Goal: Task Accomplishment & Management: Manage account settings

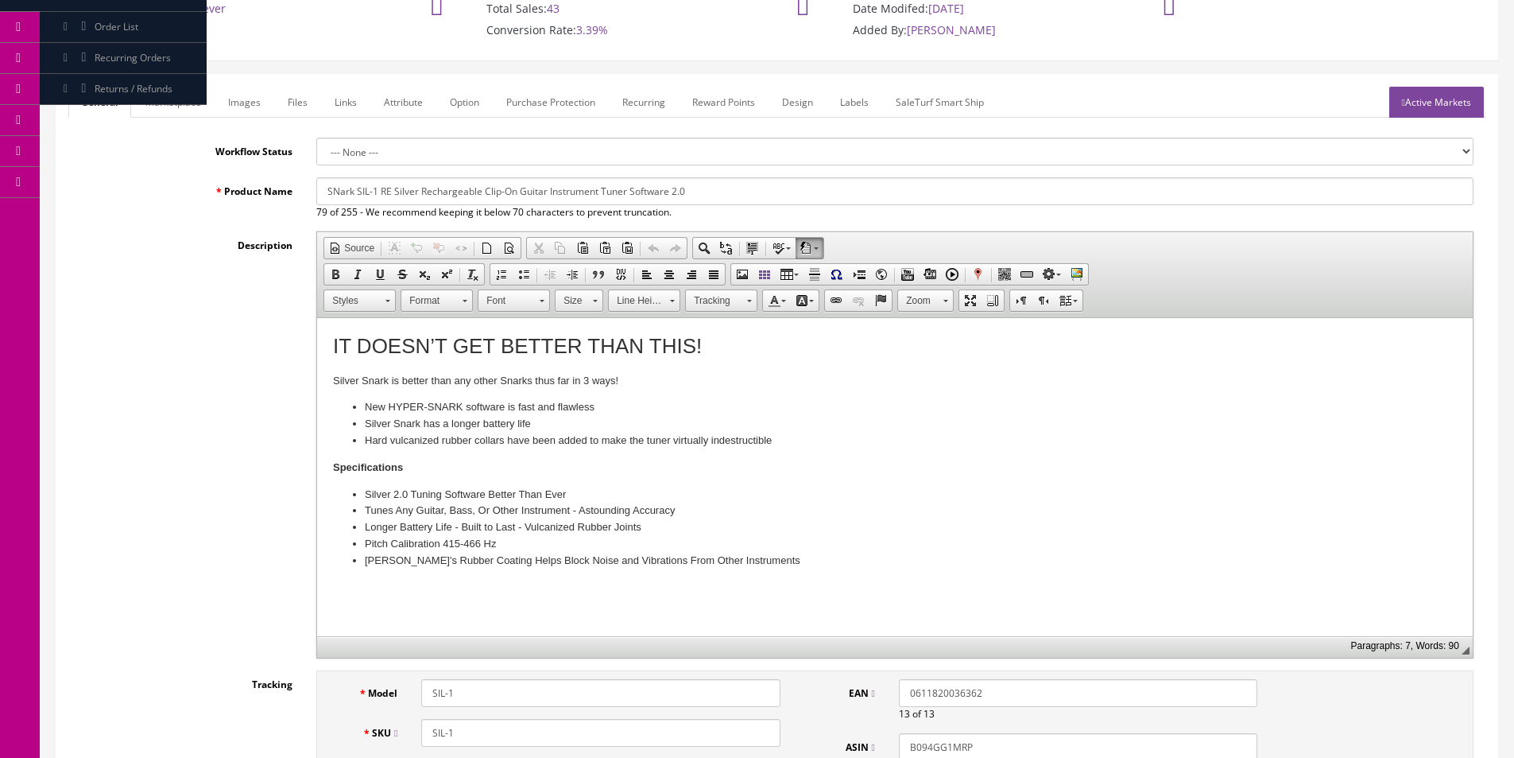
scroll to position [159, 0]
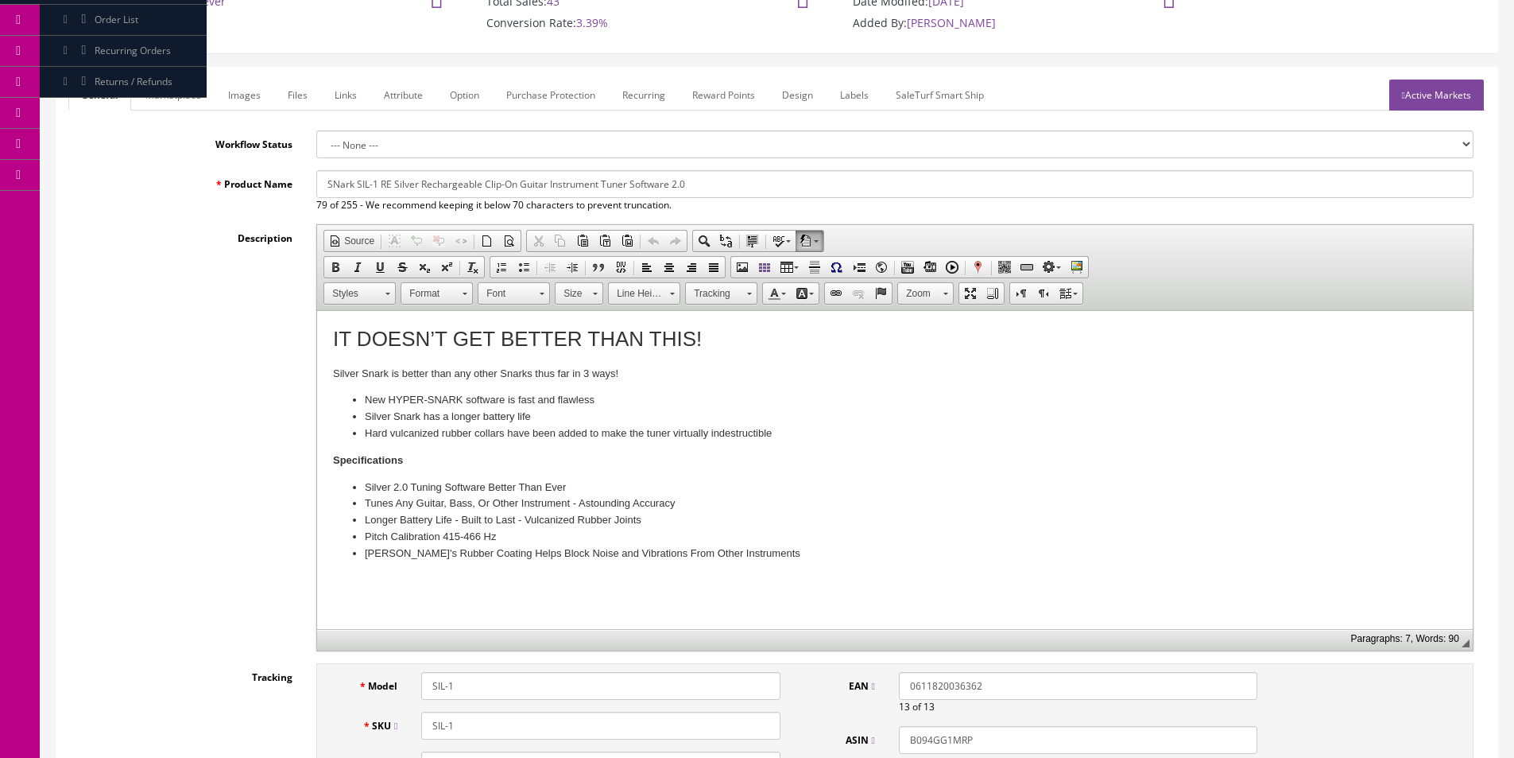
click at [802, 552] on li "Snark's Rubber Coating Helps Block Noise and Vibrations From Other Instruments" at bounding box center [895, 553] width 1061 height 17
click at [407, 562] on li at bounding box center [895, 570] width 1061 height 17
click at [533, 183] on input "SNark SIL-1 RE Silver Rechargeable Clip-On Guitar Instrument Tuner Software 2.0" at bounding box center [895, 184] width 1158 height 28
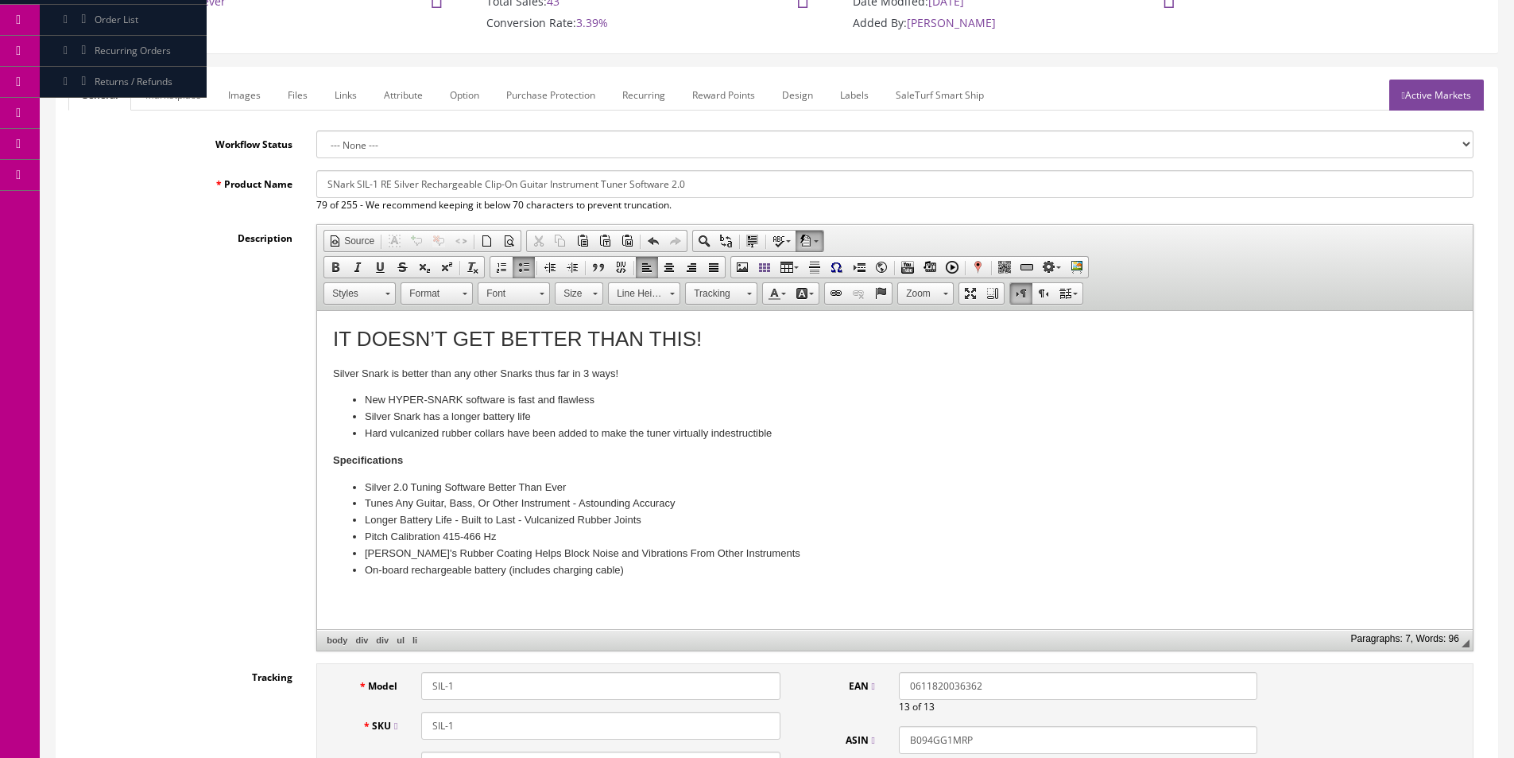
click at [533, 183] on input "SNark SIL-1 RE Silver Rechargeable Clip-On Guitar Instrument Tuner Software 2.0" at bounding box center [895, 184] width 1158 height 28
click at [171, 100] on link "Marketplace" at bounding box center [173, 94] width 81 height 31
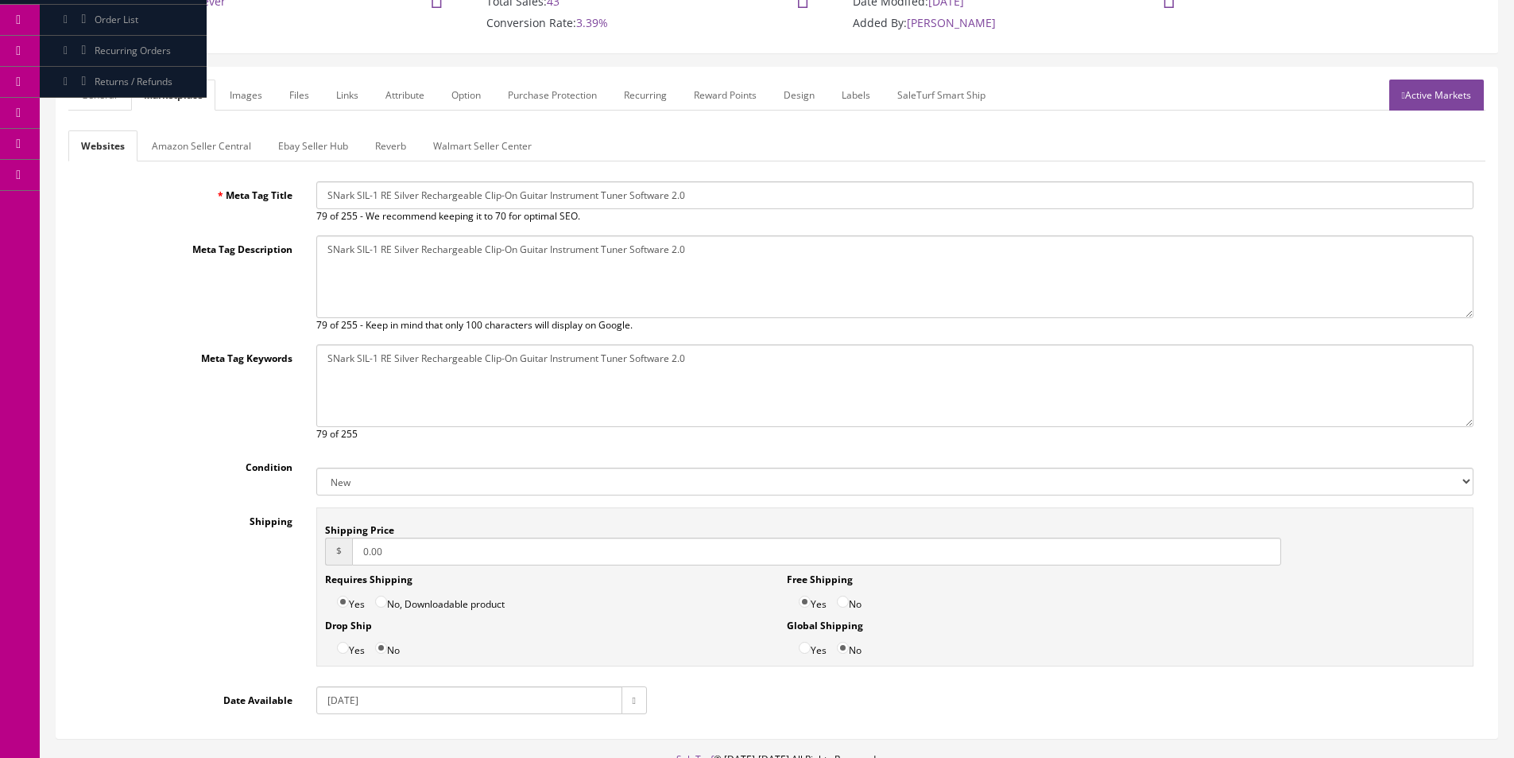
click at [412, 199] on input "SNark SIL-1 RE Silver Rechargeable Clip-On Guitar Instrument Tuner Software 2.0" at bounding box center [895, 195] width 1158 height 28
click at [452, 281] on textarea "SNark SIL-1 Silver Clip-On Guitar Instrument Tuner NEW 2.0 Software Update" at bounding box center [895, 276] width 1158 height 83
click at [124, 106] on link "General" at bounding box center [98, 94] width 61 height 31
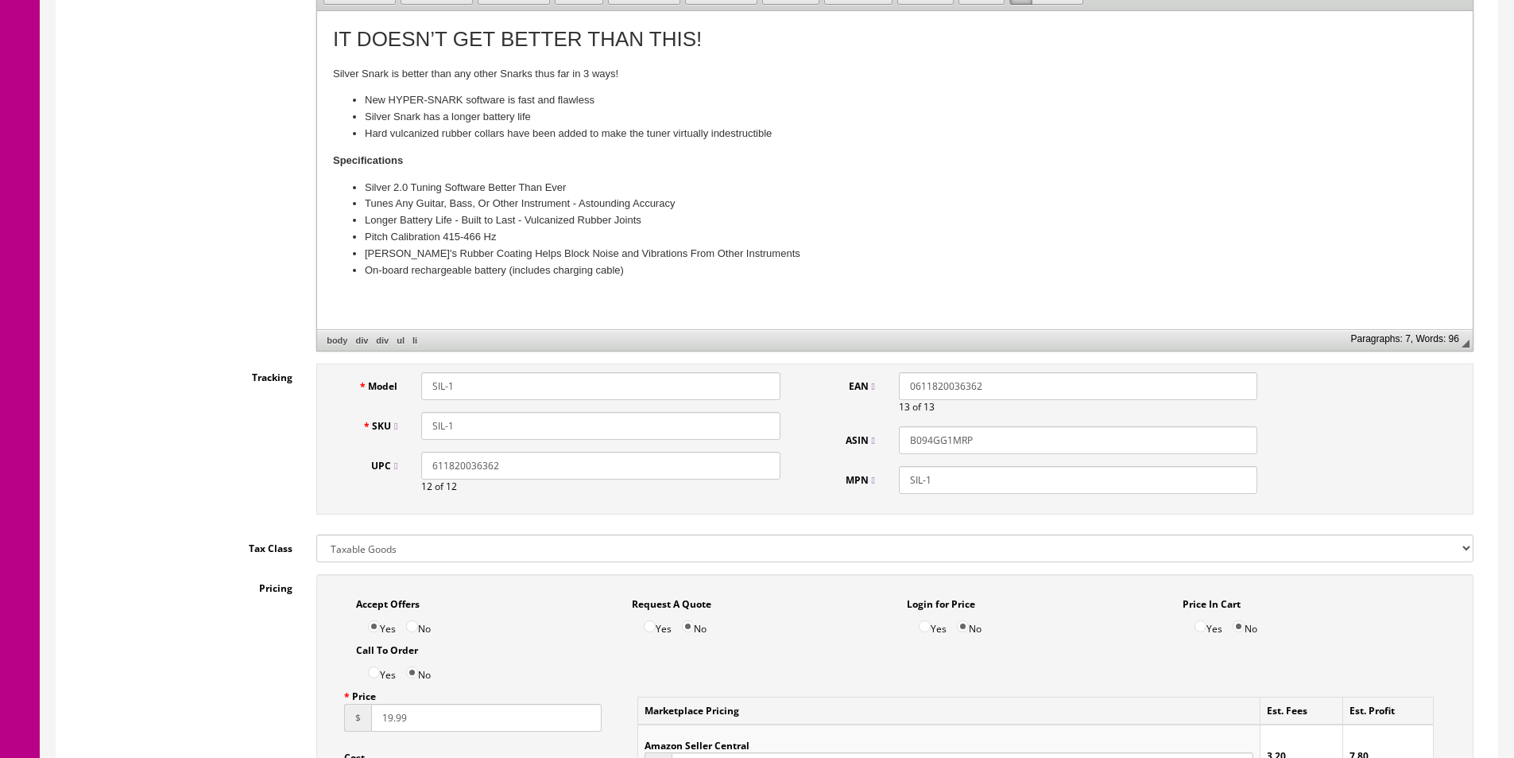
scroll to position [556, 0]
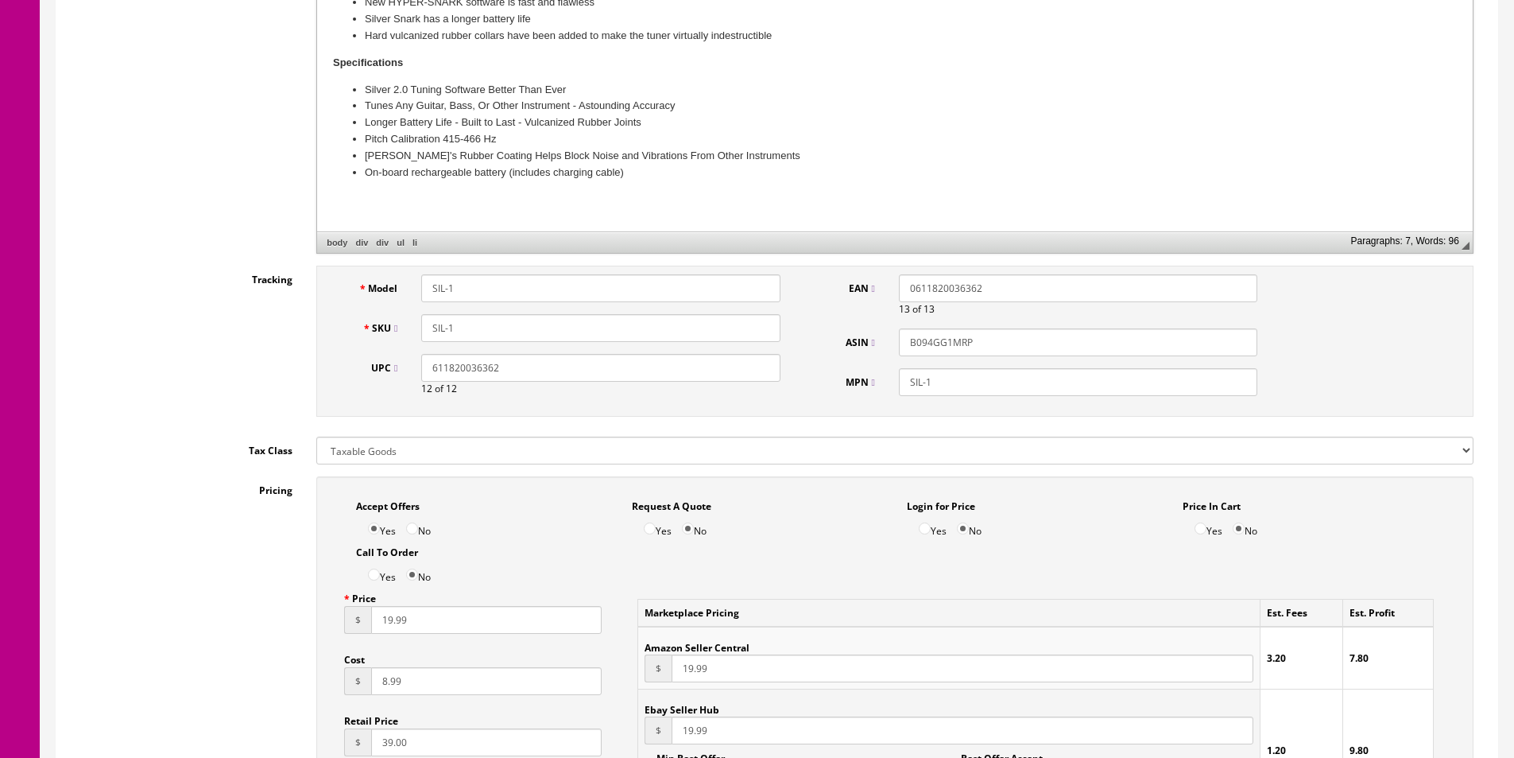
click at [502, 363] on input "611820036362" at bounding box center [600, 368] width 359 height 28
paste input "02299"
type input "611820002299"
click at [932, 292] on input "0611820036362" at bounding box center [1078, 288] width 359 height 28
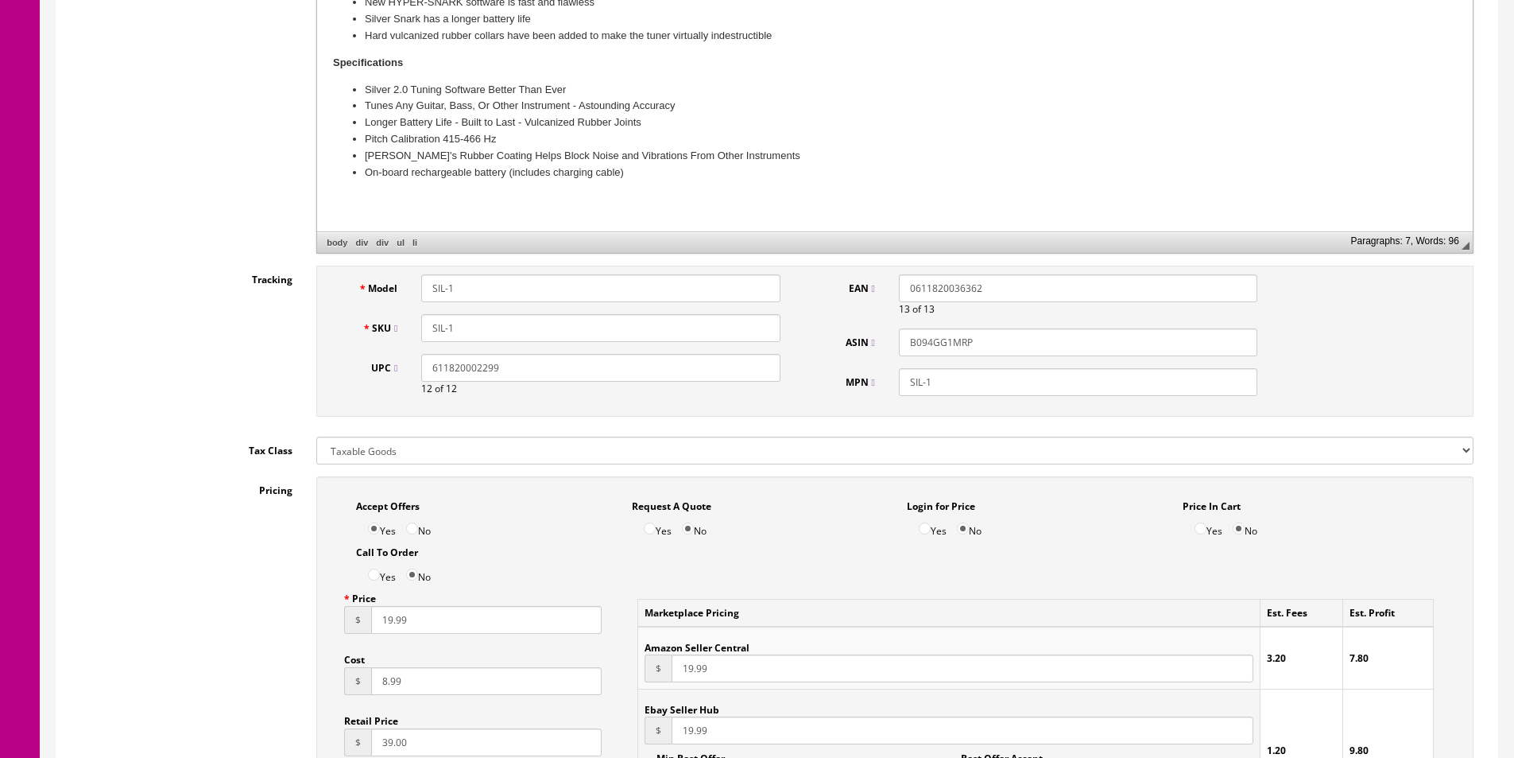
click at [932, 292] on input "0611820036362" at bounding box center [1078, 288] width 359 height 28
paste input "611820002299"
click at [910, 285] on input "611820002299" at bounding box center [1078, 288] width 359 height 28
type input "0611820002299"
click at [952, 335] on input "B094GG1MRP" at bounding box center [1078, 342] width 359 height 28
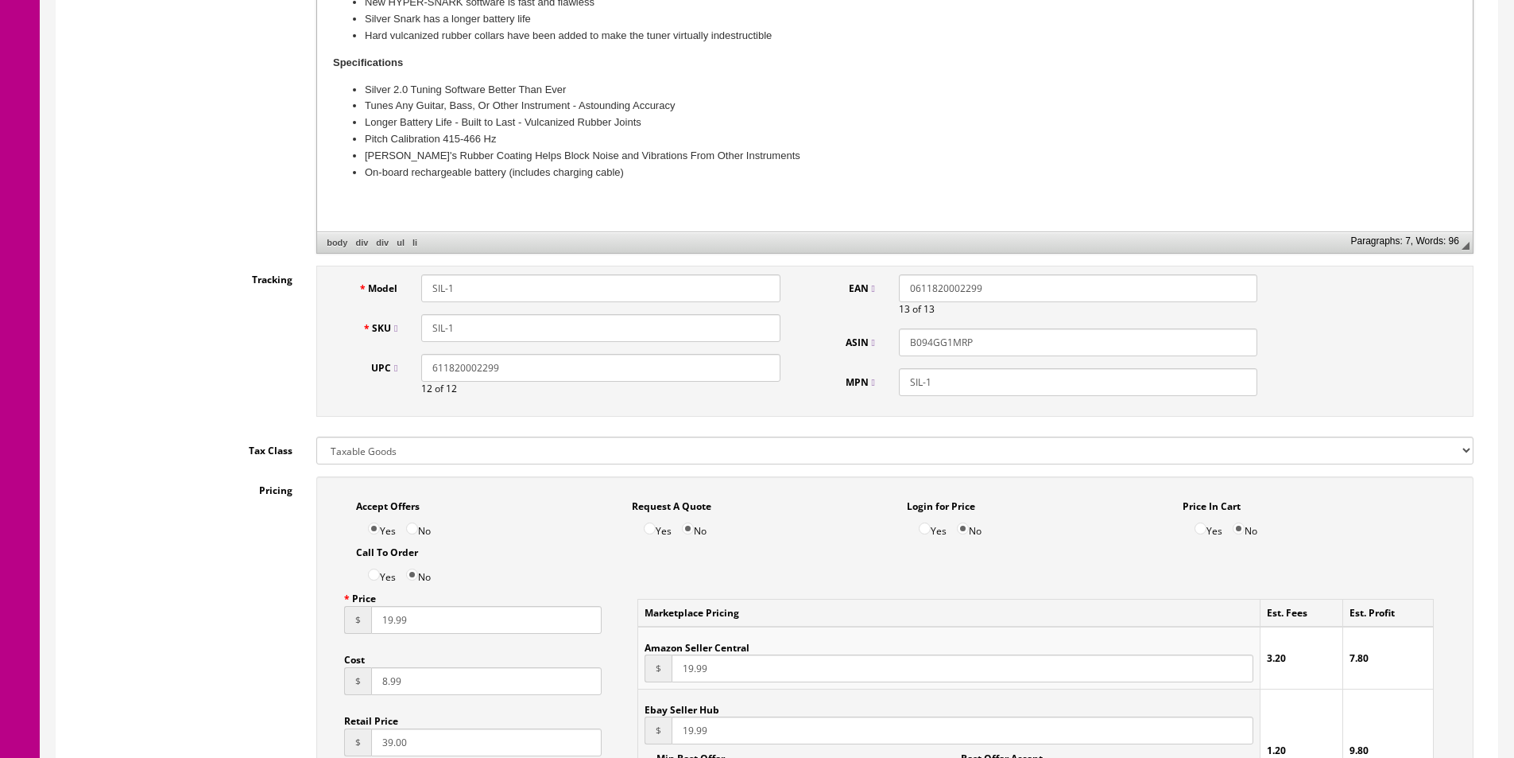
click at [952, 335] on input "B094GG1MRP" at bounding box center [1078, 342] width 359 height 28
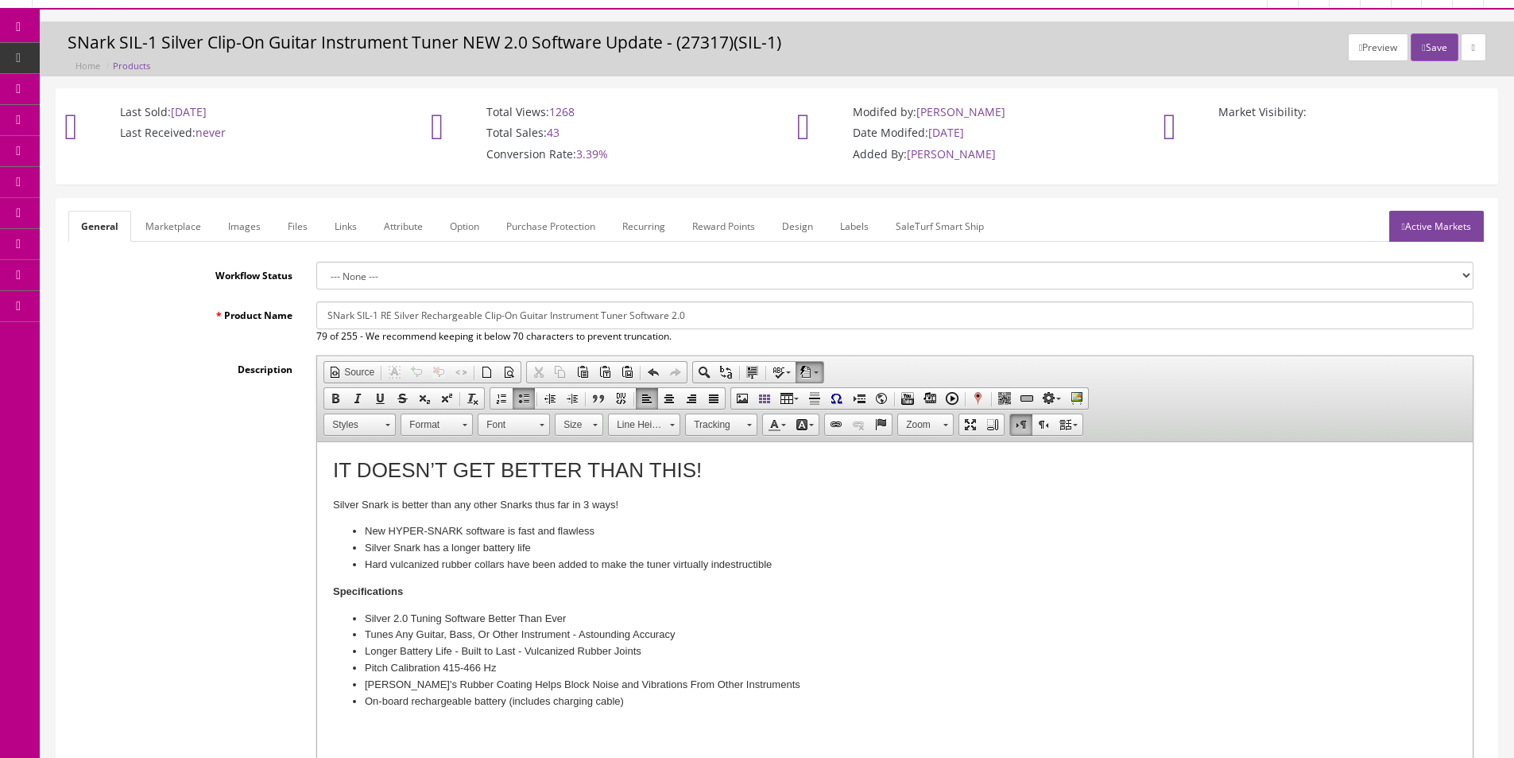
scroll to position [0, 0]
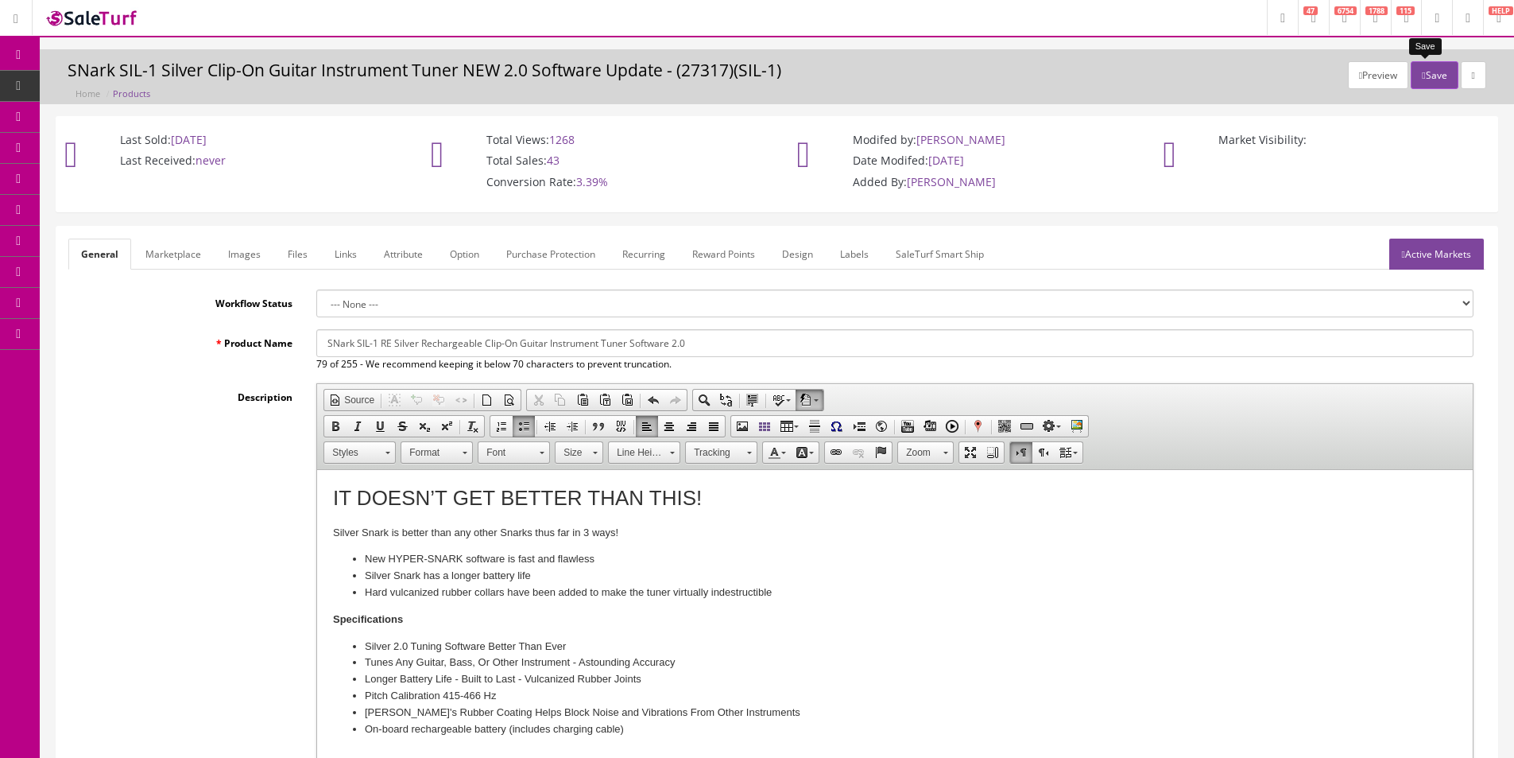
click at [1421, 79] on button "Save" at bounding box center [1434, 75] width 47 height 28
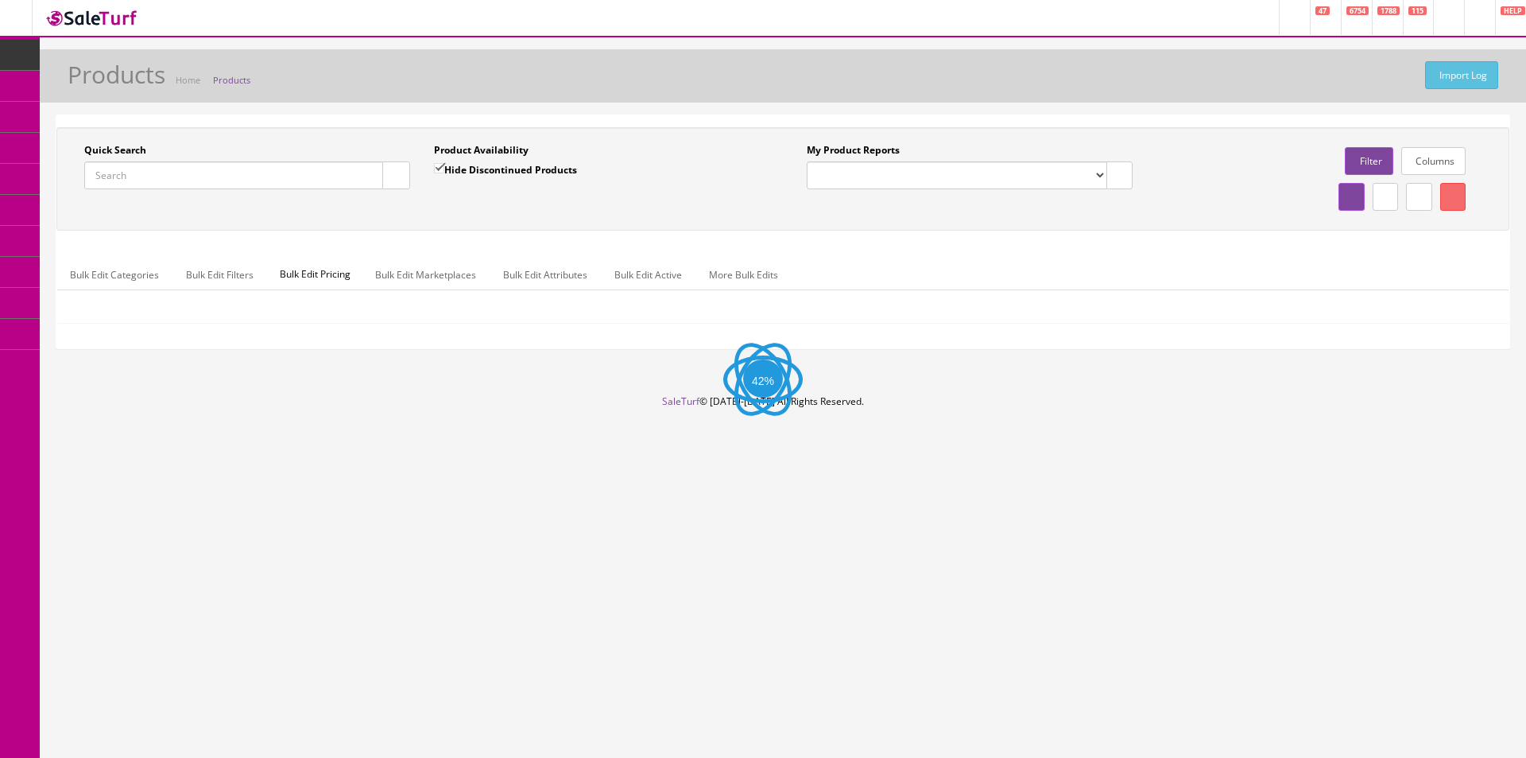
click at [318, 169] on input "Quick Search" at bounding box center [233, 175] width 299 height 28
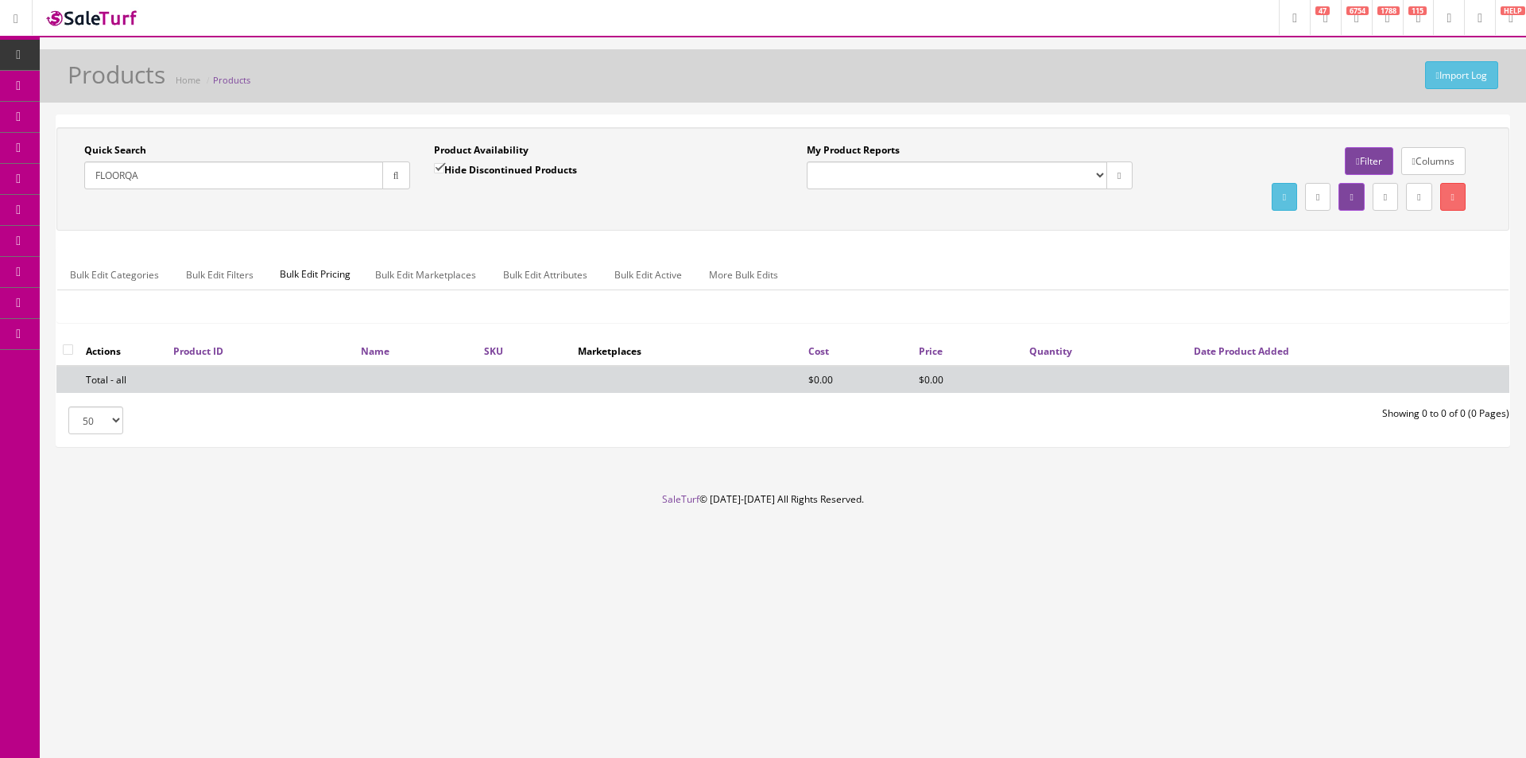
type input "FLOORQA"
click at [452, 178] on div "Hide Discontinued Products" at bounding box center [505, 175] width 143 height 28
click at [439, 170] on input "Hide Discontinued Products" at bounding box center [439, 168] width 10 height 10
checkbox input "false"
drag, startPoint x: 407, startPoint y: 181, endPoint x: 413, endPoint y: 188, distance: 9.0
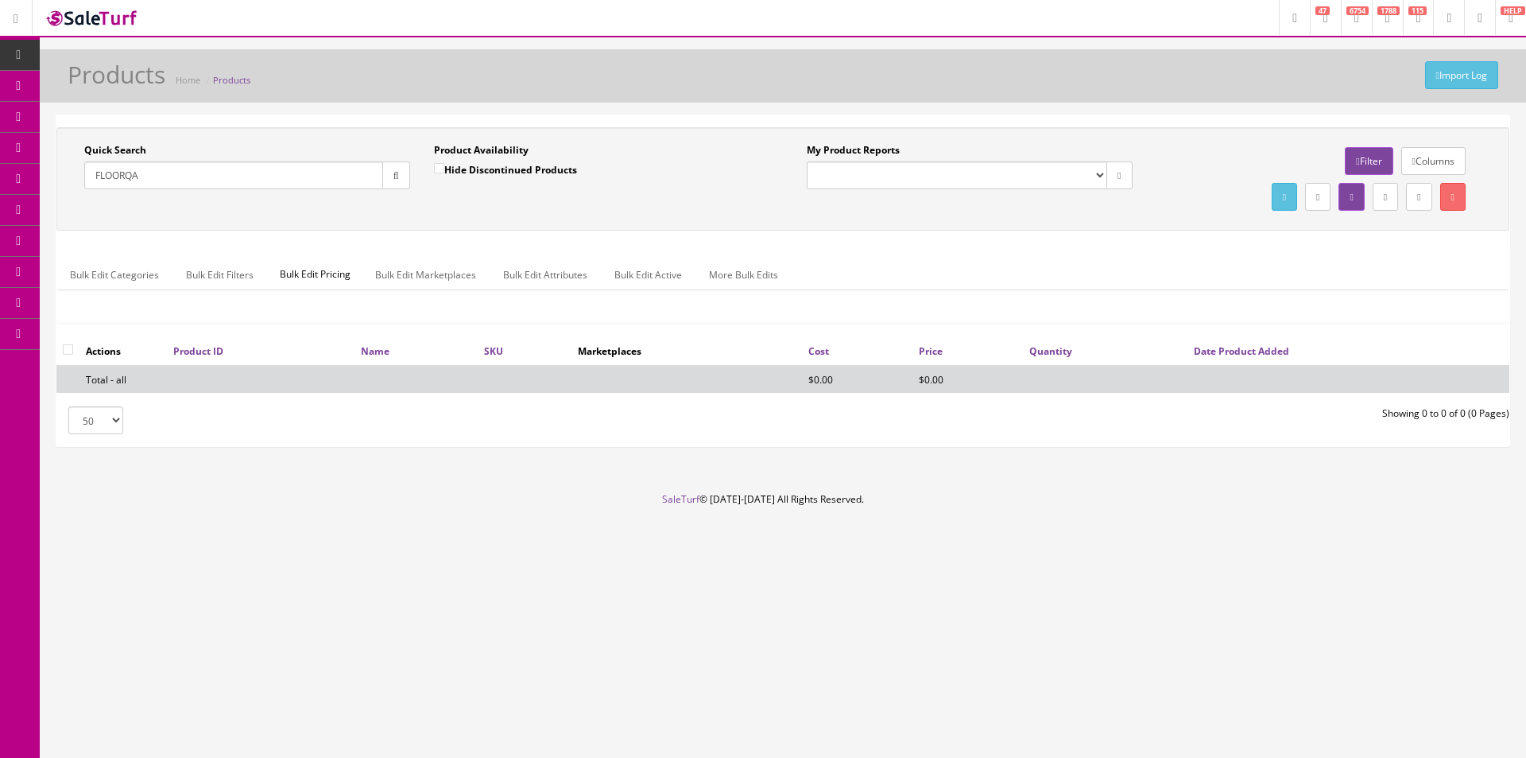
click at [409, 183] on button "button" at bounding box center [396, 175] width 28 height 28
click at [456, 212] on div "Quick Search FLOORQA Date From Product Availability Hide Discontinued Products …" at bounding box center [782, 179] width 1445 height 72
drag, startPoint x: 114, startPoint y: 176, endPoint x: 210, endPoint y: 177, distance: 95.4
click at [210, 177] on input "FLOORQA" at bounding box center [233, 175] width 299 height 28
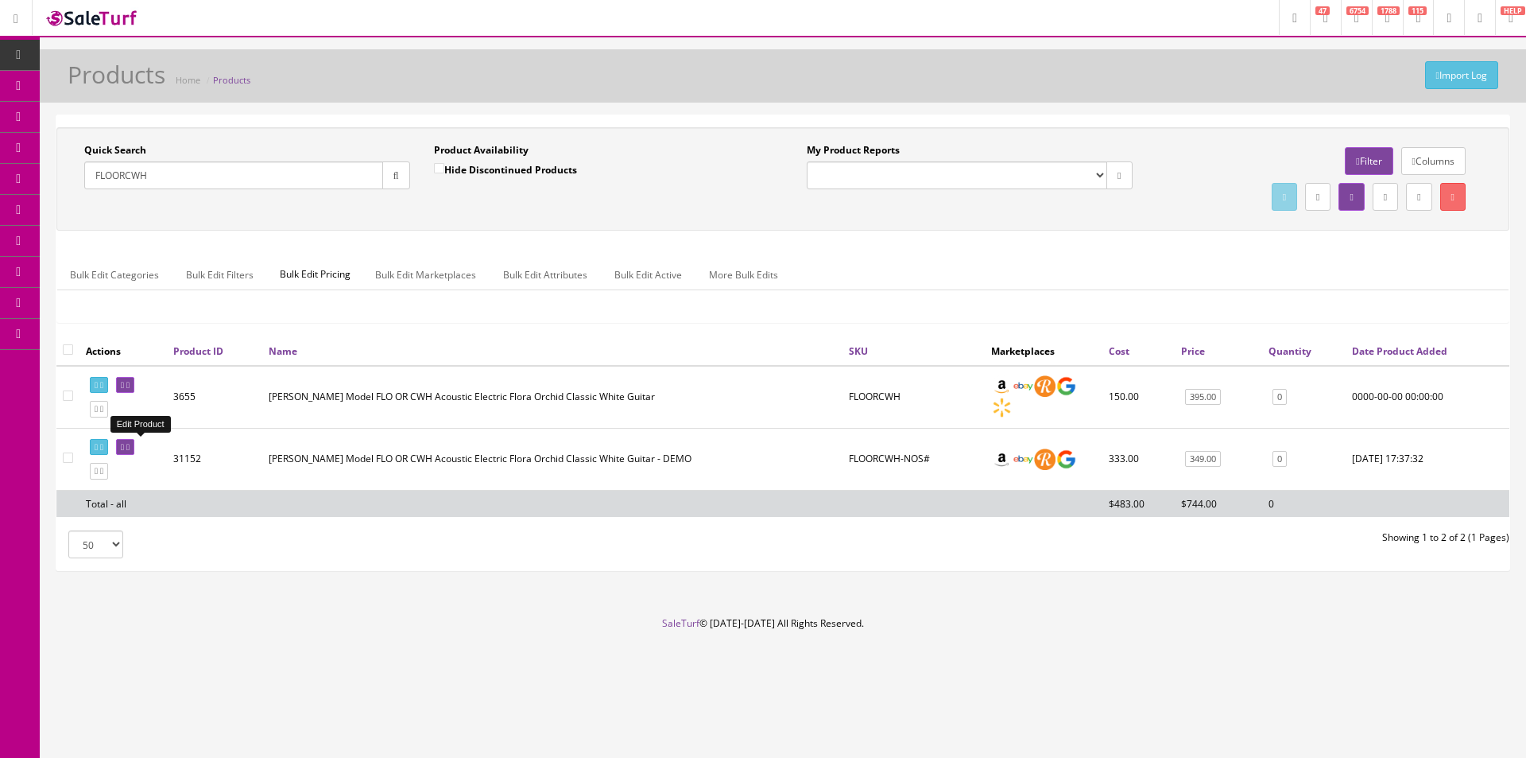
type input "FLOORCWH"
click at [130, 449] on icon at bounding box center [127, 447] width 3 height 9
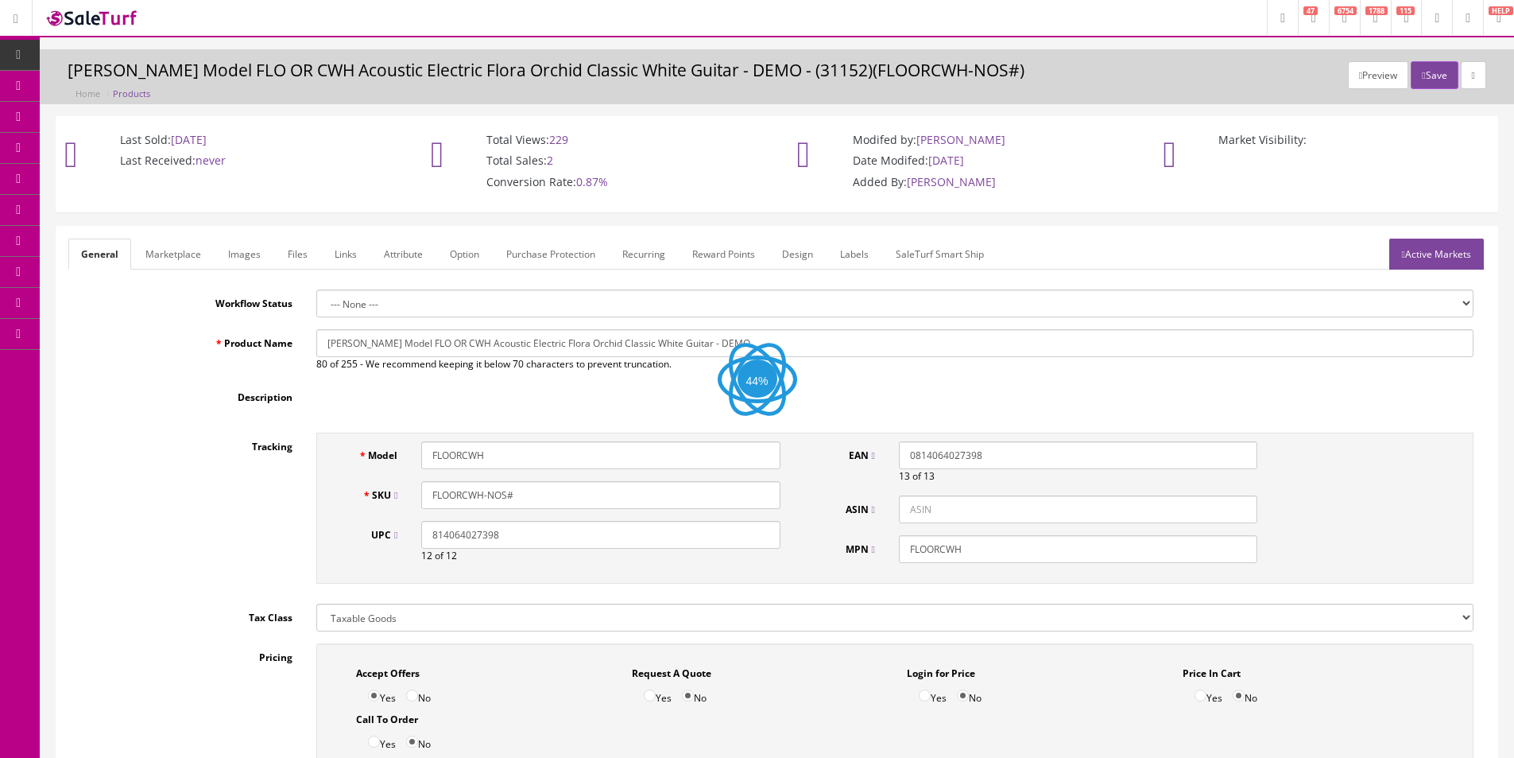
click at [251, 257] on link "Images" at bounding box center [244, 253] width 58 height 31
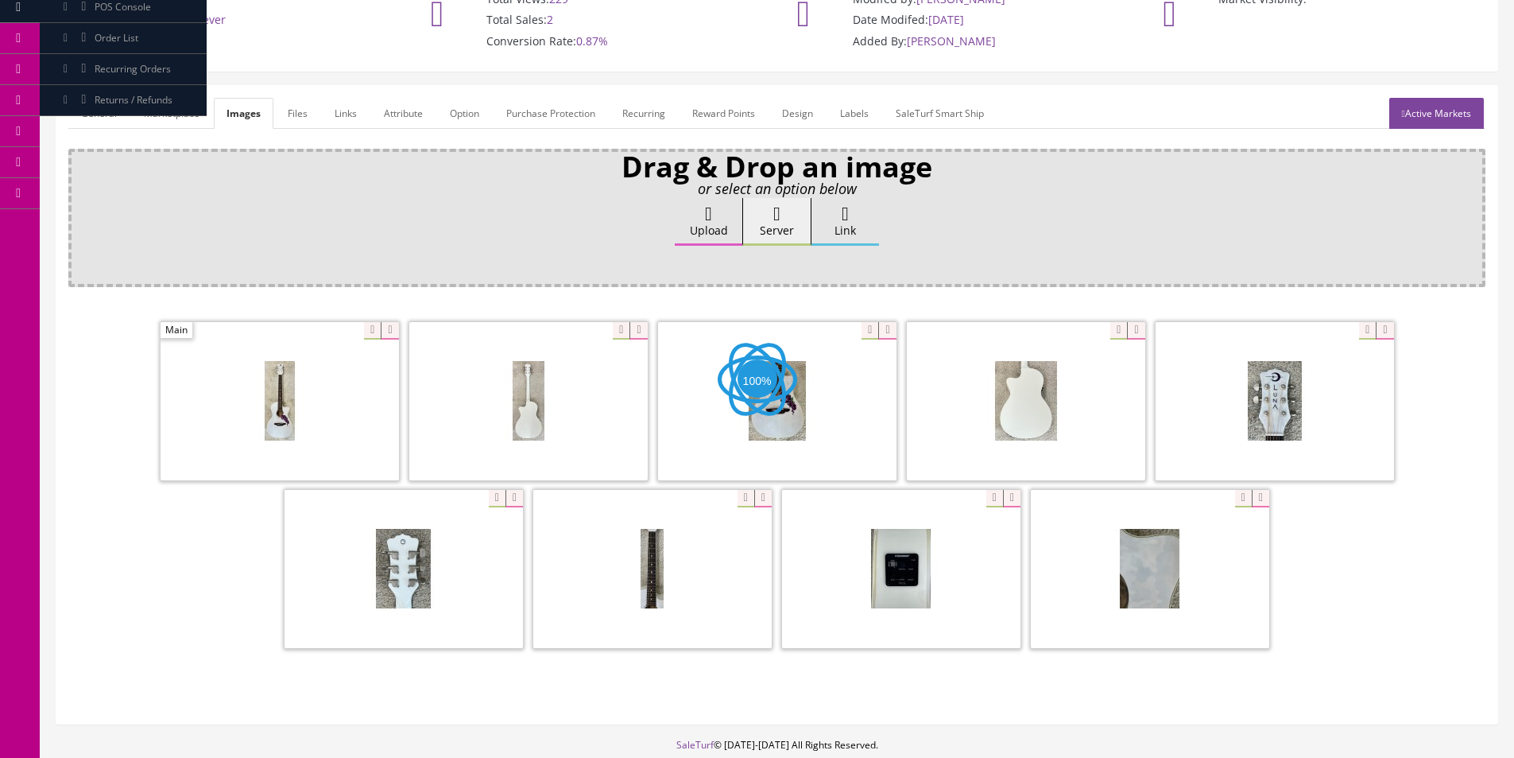
scroll to position [159, 0]
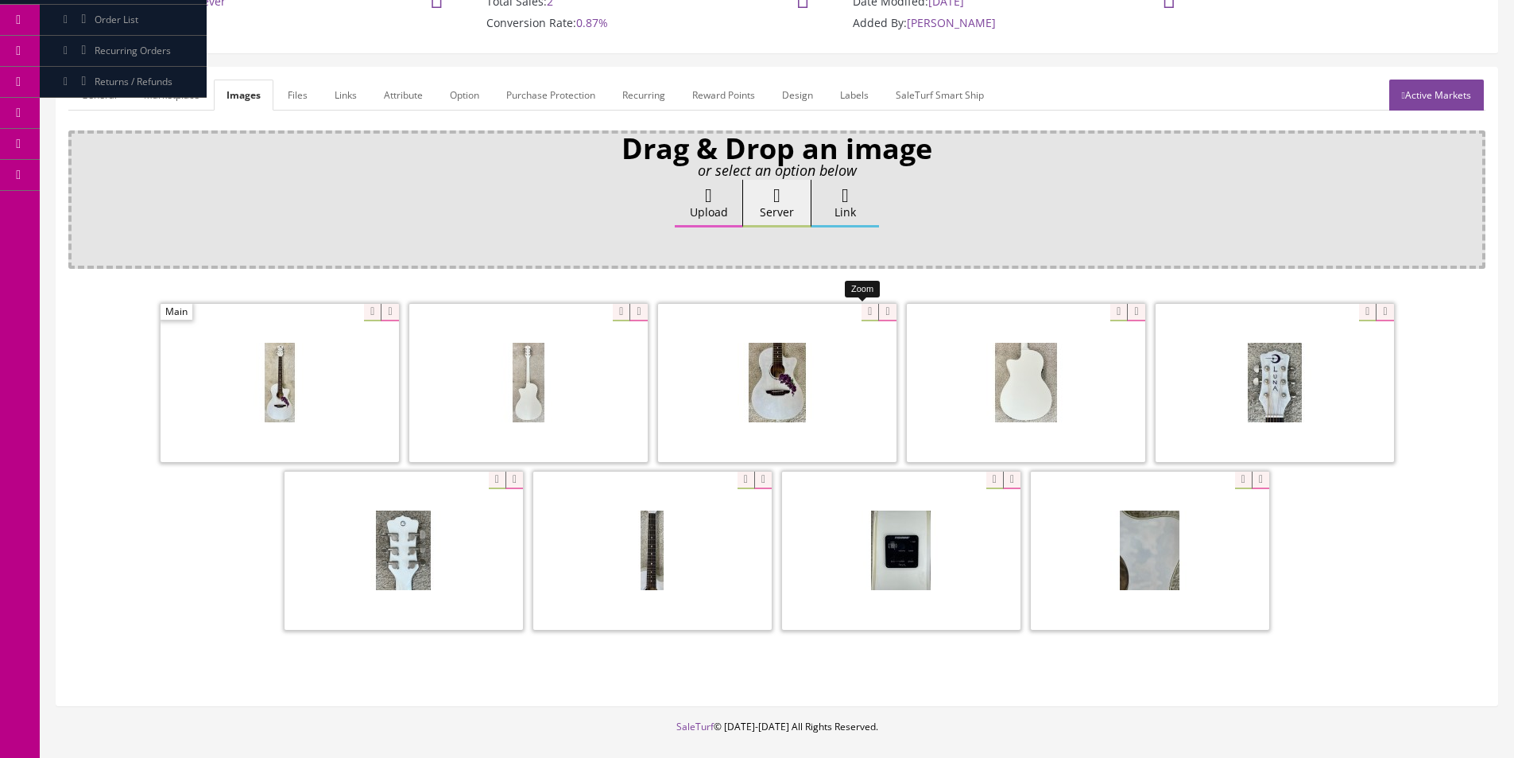
click at [861, 309] on div at bounding box center [777, 382] width 238 height 159
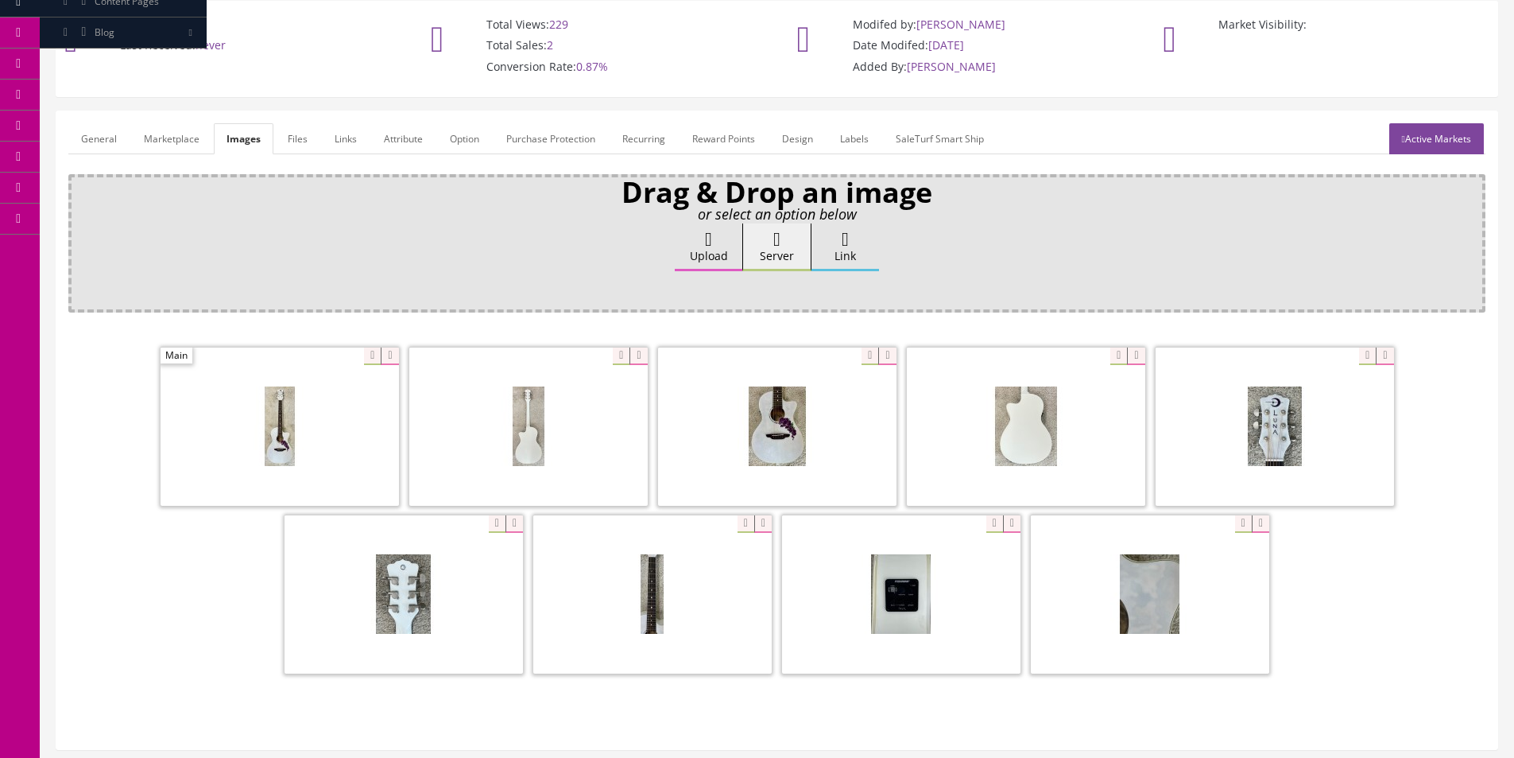
scroll to position [0, 0]
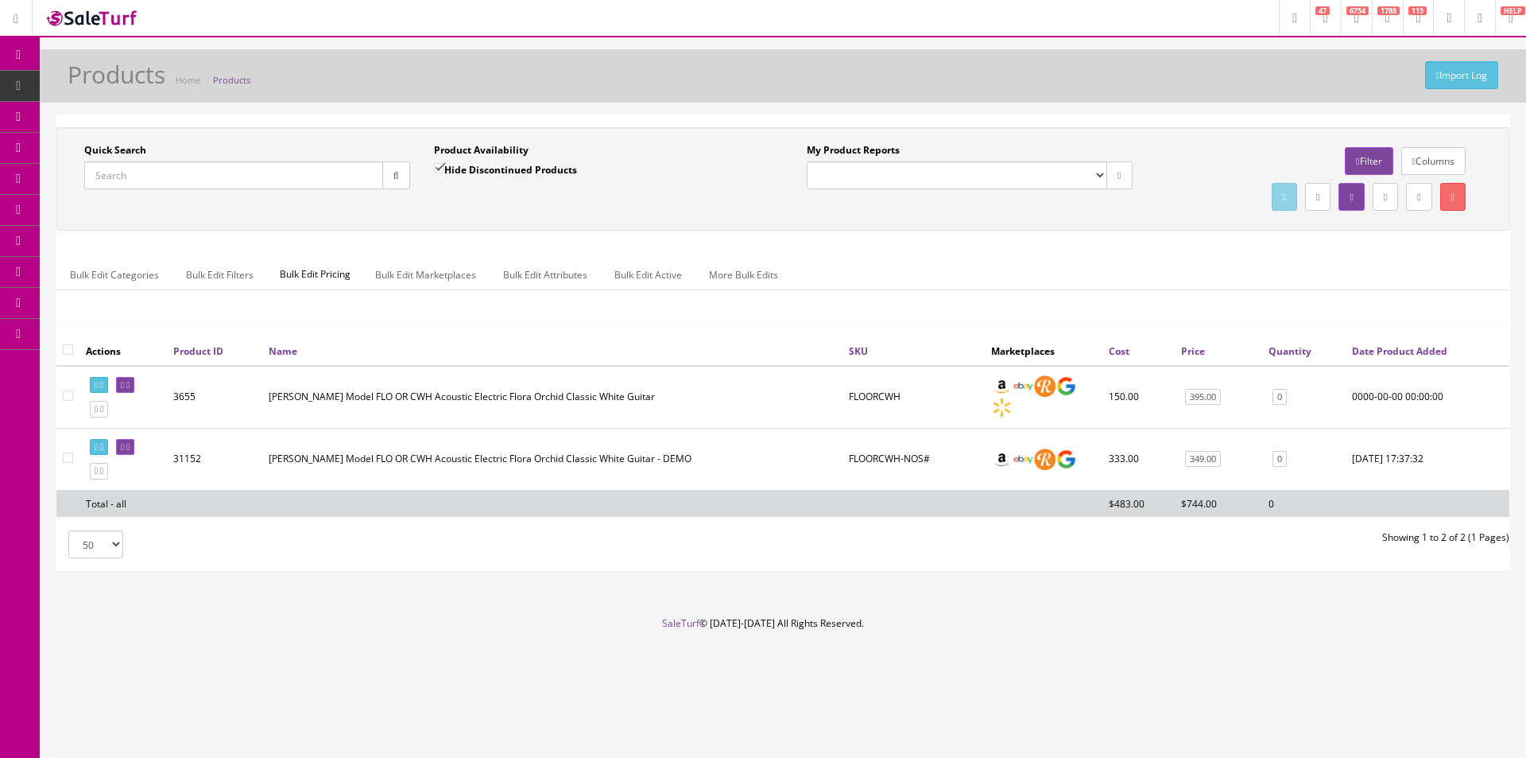
click at [227, 175] on input "Quick Search" at bounding box center [233, 175] width 299 height 28
paste input "2817600531"
click at [374, 166] on input "2817600531" at bounding box center [233, 175] width 299 height 28
type input "2817600531"
click at [394, 174] on icon "button" at bounding box center [397, 176] width 6 height 10
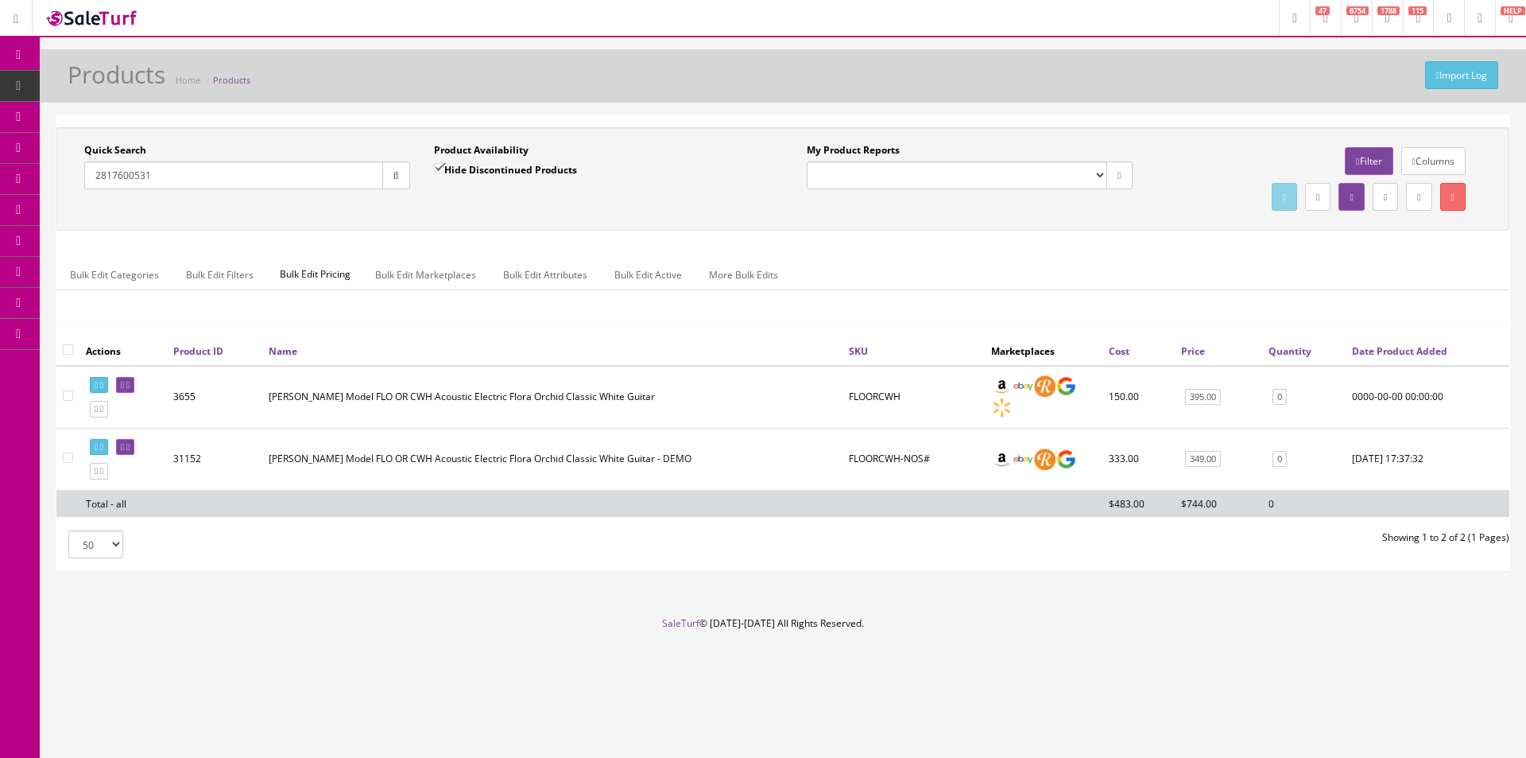
click at [394, 200] on div "Quick Search 2817600531 Date From" at bounding box center [247, 172] width 350 height 58
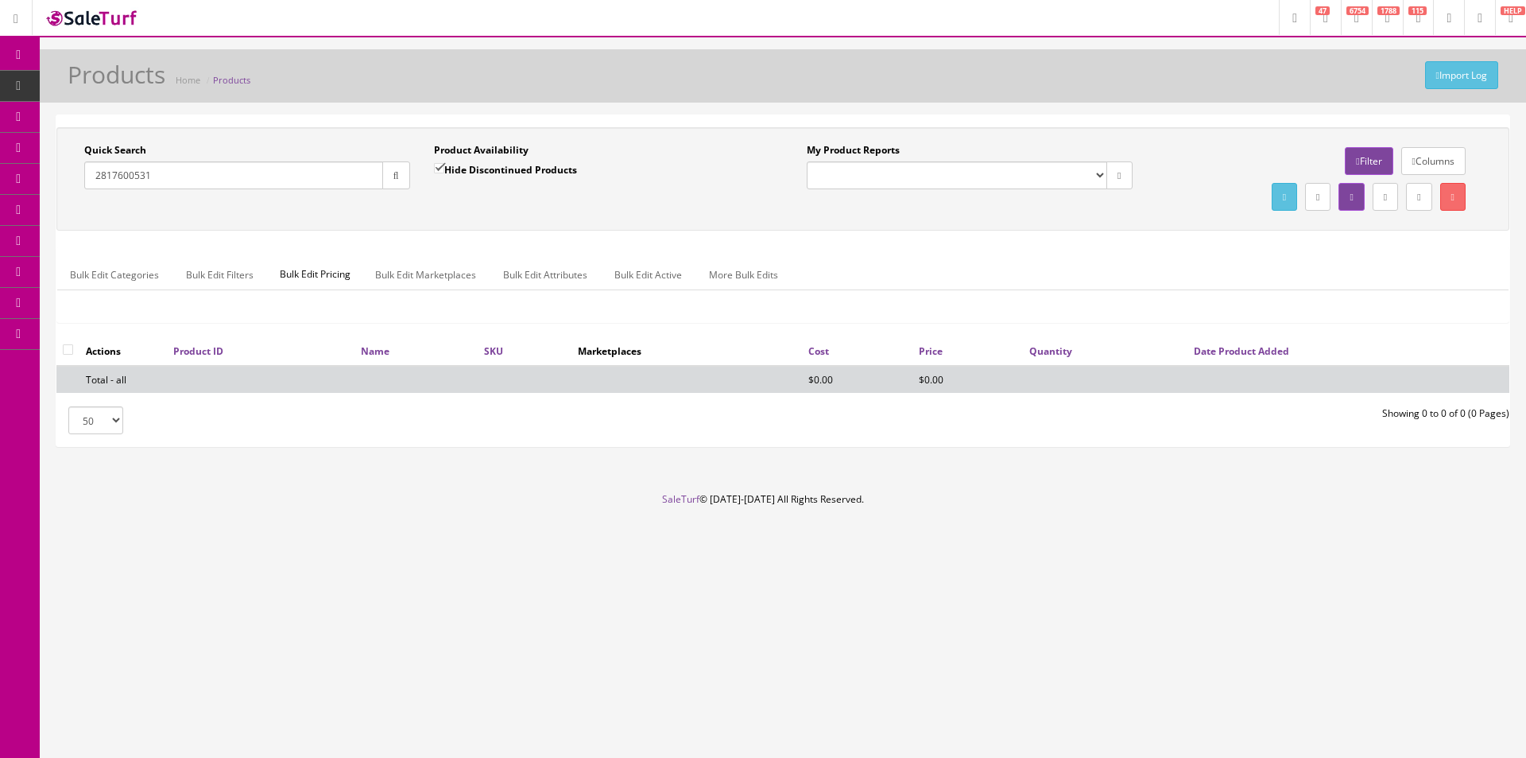
click at [471, 171] on label "Hide Discontinued Products" at bounding box center [505, 169] width 143 height 16
click at [444, 171] on input "Hide Discontinued Products" at bounding box center [439, 168] width 10 height 10
checkbox input "false"
click at [471, 208] on div "Quick Search 2817600531 Date From Product Availability Hide Discontinued Produc…" at bounding box center [782, 179] width 1445 height 72
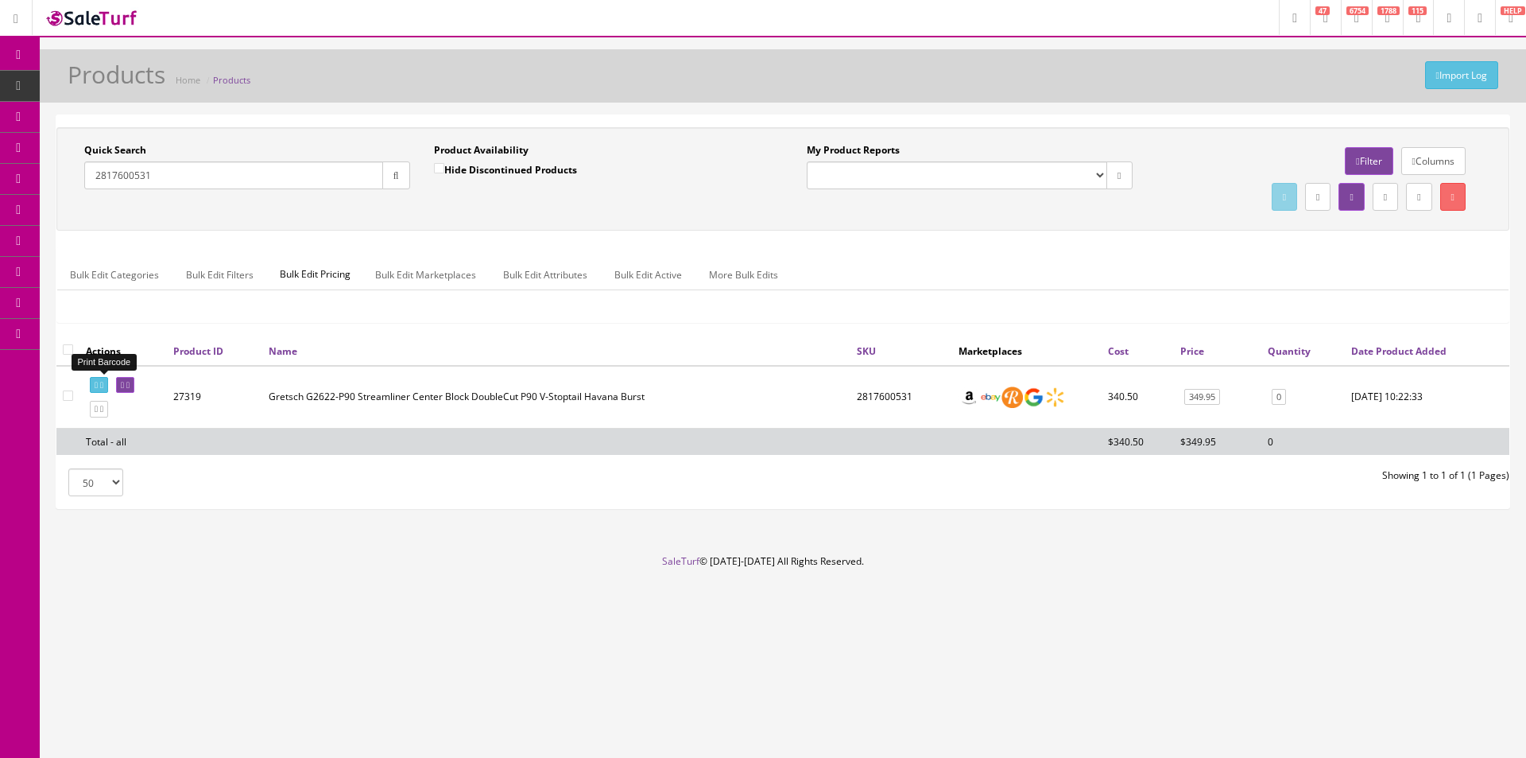
click at [98, 386] on icon at bounding box center [96, 385] width 3 height 9
click at [1478, 18] on icon at bounding box center [1480, 19] width 5 height 10
click at [1366, 79] on link "Users" at bounding box center [1415, 86] width 159 height 18
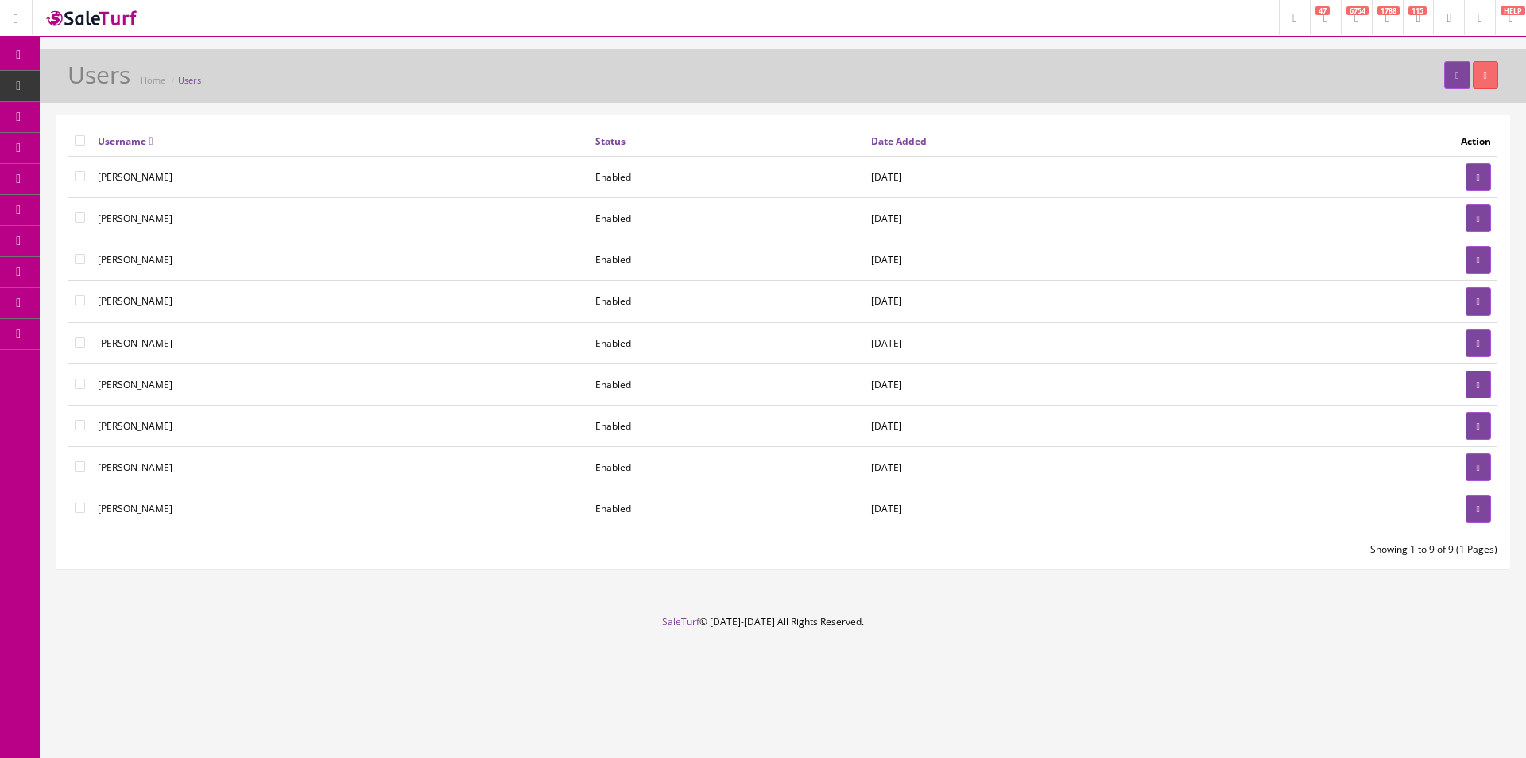
click at [1468, 301] on link at bounding box center [1478, 301] width 25 height 28
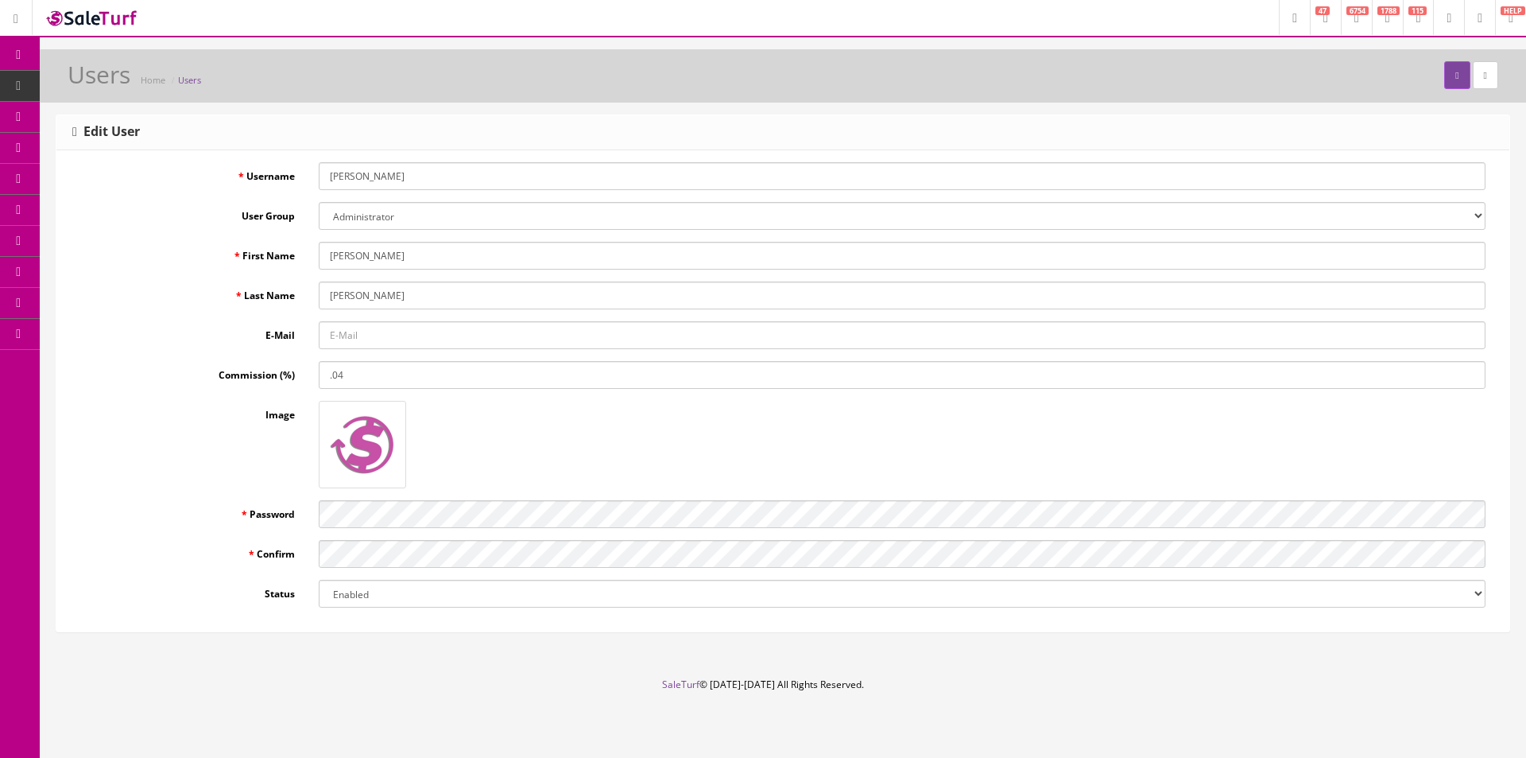
click at [377, 217] on select "Administrator Audit basic codemanager Demonstration Dev POS POS + Read Only" at bounding box center [902, 216] width 1167 height 28
select select "11"
click at [319, 202] on select "Administrator Audit basic codemanager Demonstration Dev POS POS + Read Only" at bounding box center [902, 216] width 1167 height 28
click at [347, 599] on select "Disabled Enabled" at bounding box center [902, 594] width 1167 height 28
select select "0"
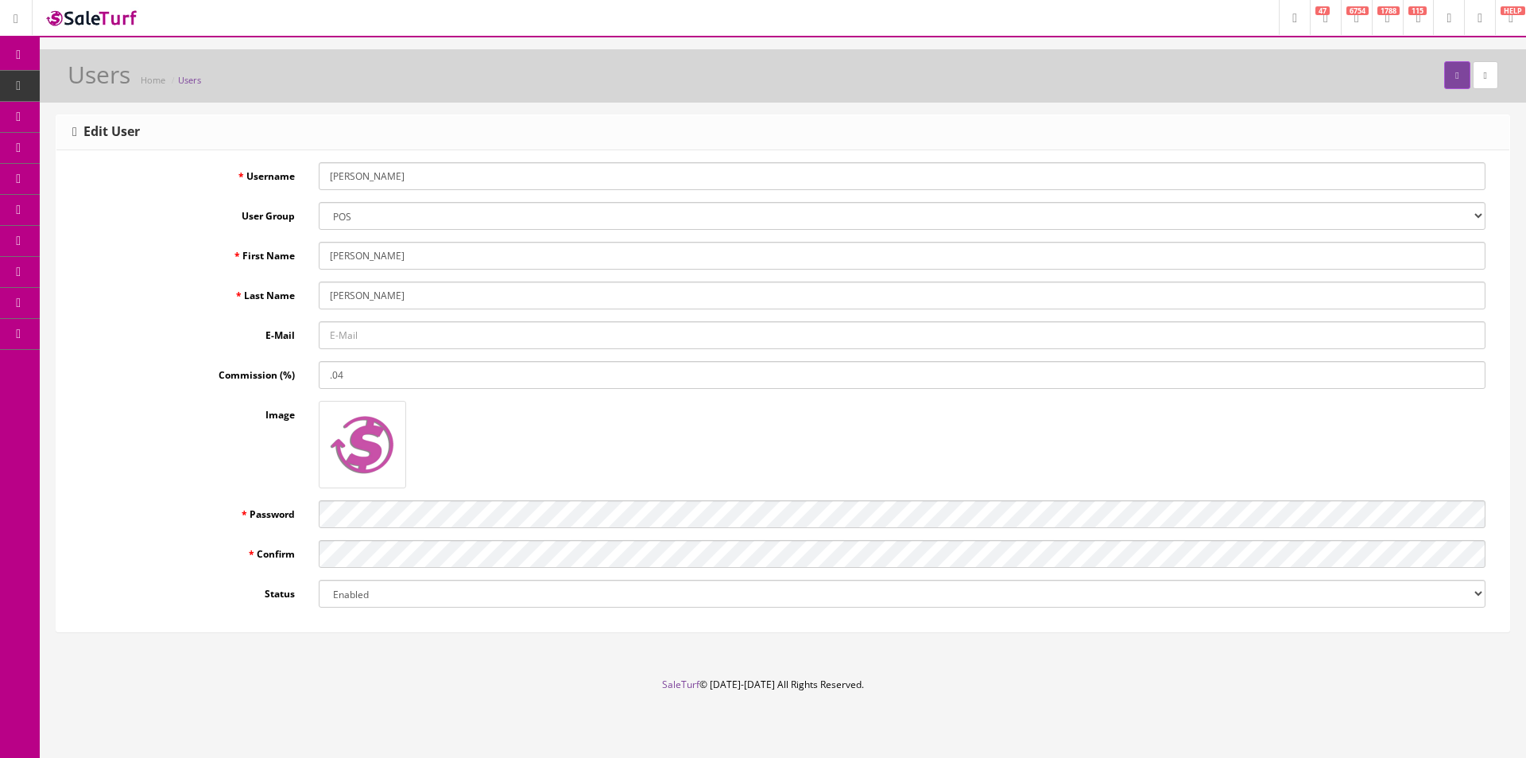
click at [319, 580] on select "Disabled Enabled" at bounding box center [902, 594] width 1167 height 28
click at [1444, 88] on button "submit" at bounding box center [1456, 75] width 25 height 28
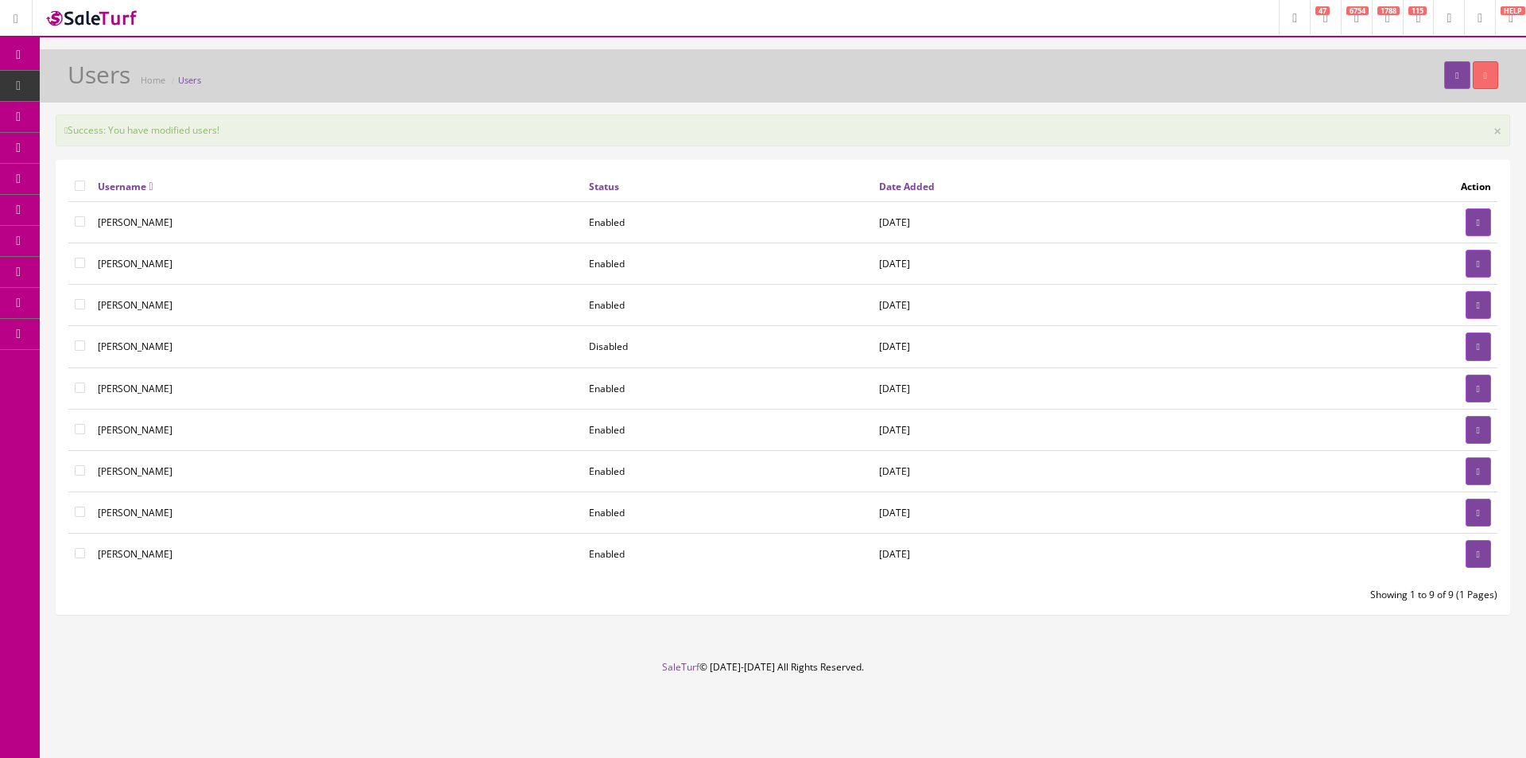
click at [888, 76] on div "Users Home Users" at bounding box center [783, 80] width 1463 height 38
click at [1114, 121] on div "Success: You have modified users! ×" at bounding box center [783, 130] width 1455 height 32
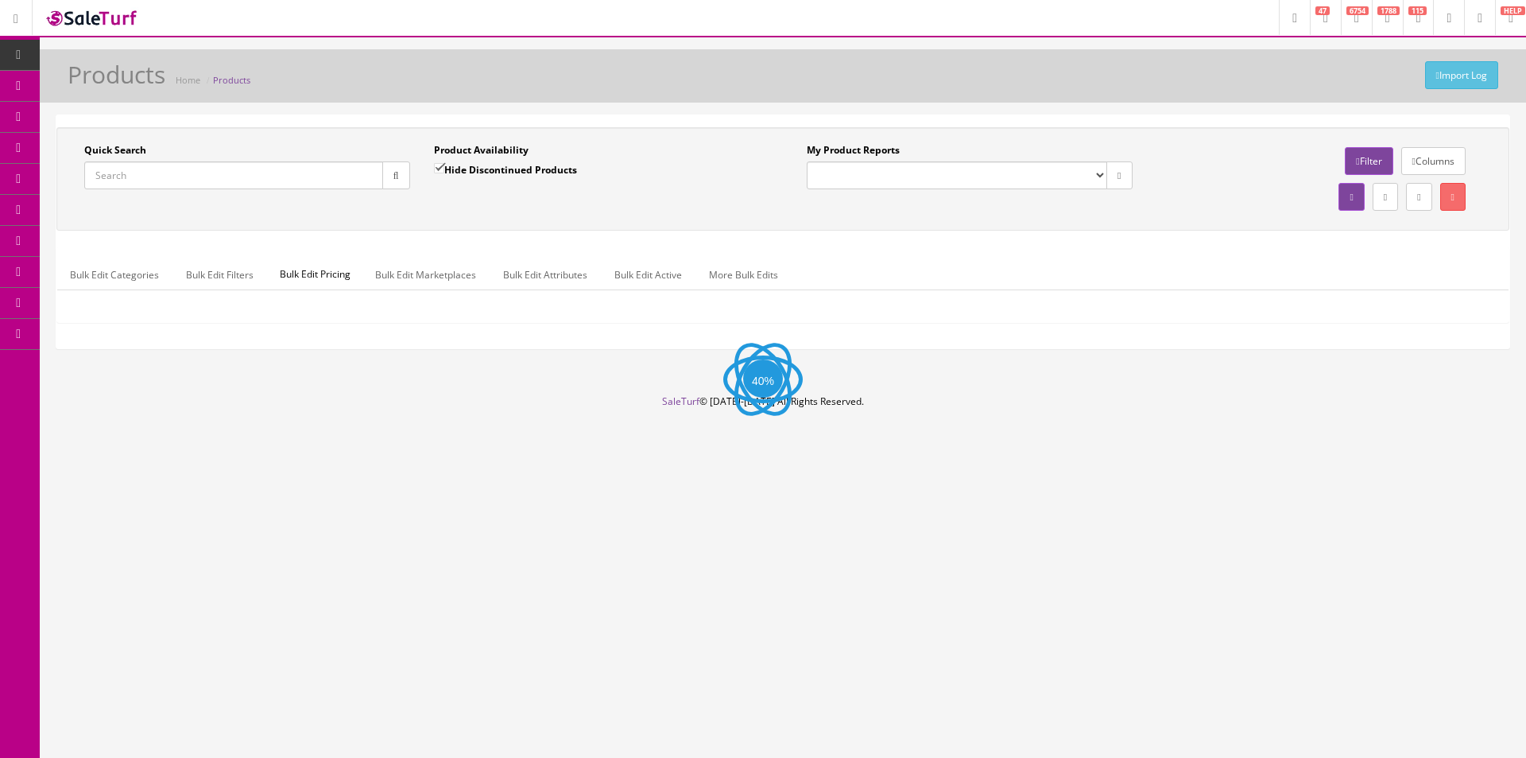
click at [242, 177] on input "Quick Search" at bounding box center [233, 175] width 299 height 28
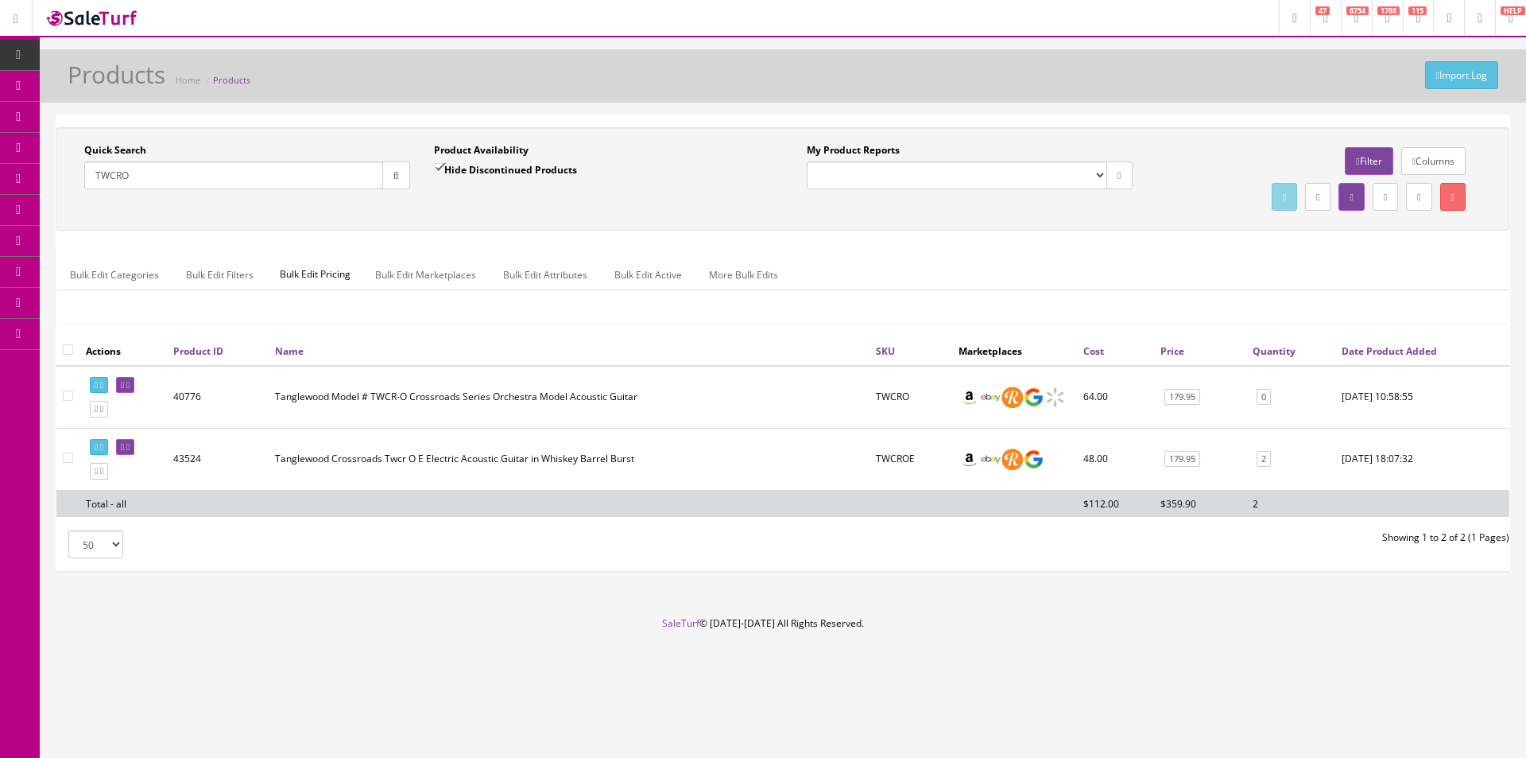
type input "TWCRO"
click at [928, 258] on div "Bulk Edit Categories Bulk Edit Filters Bulk Edit Pricing Bulk Edit Marketplaces…" at bounding box center [783, 284] width 1452 height 75
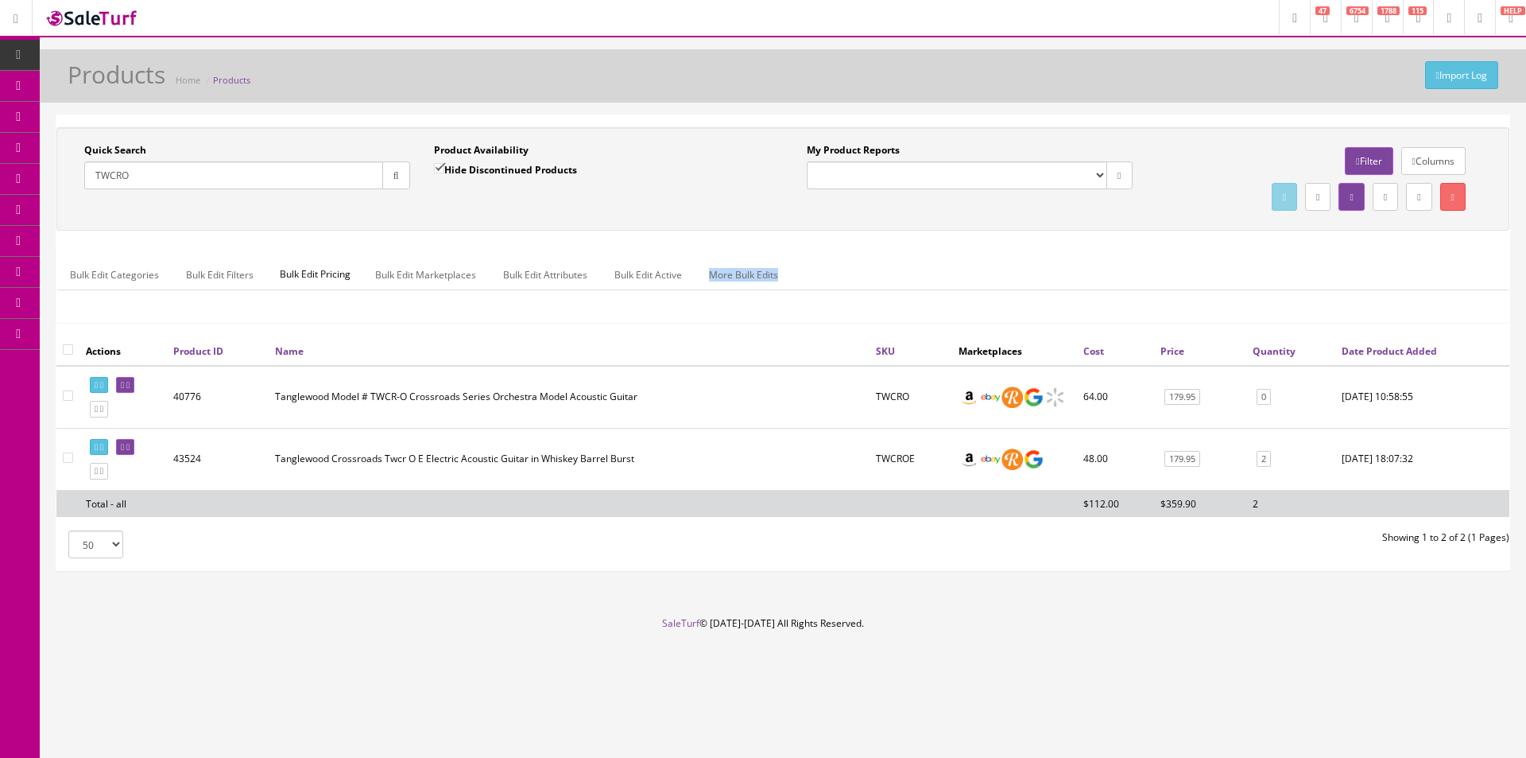
click at [928, 258] on div "Bulk Edit Categories Bulk Edit Filters Bulk Edit Pricing Bulk Edit Marketplaces…" at bounding box center [783, 284] width 1452 height 75
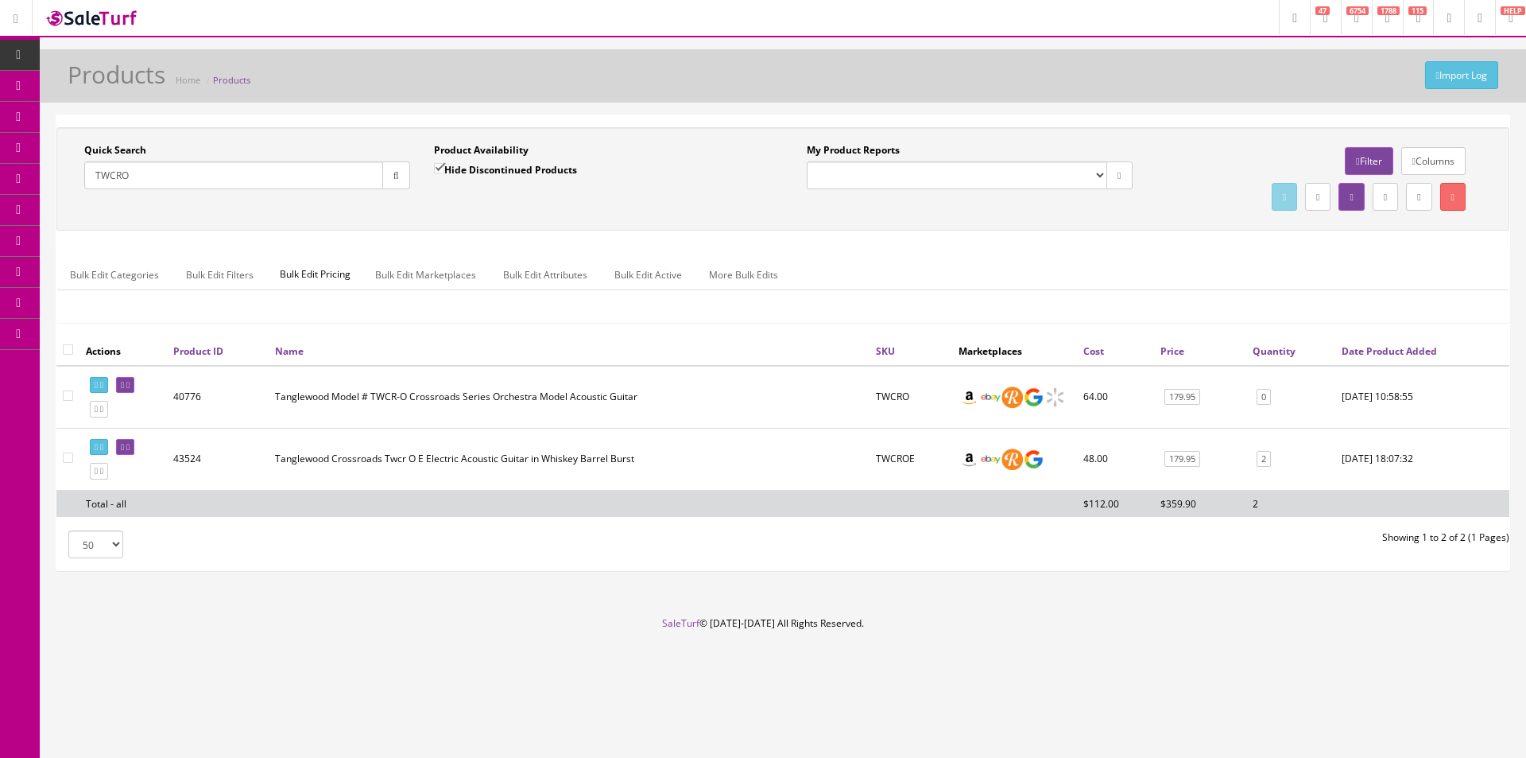
drag, startPoint x: 928, startPoint y: 258, endPoint x: 961, endPoint y: 266, distance: 34.3
click at [928, 258] on div "Bulk Edit Categories Bulk Edit Filters Bulk Edit Pricing Bulk Edit Marketplaces…" at bounding box center [783, 284] width 1452 height 75
click at [1112, 254] on div "Bulk Edit Categories Bulk Edit Filters Bulk Edit Pricing Bulk Edit Marketplaces…" at bounding box center [783, 284] width 1452 height 75
click at [1111, 254] on div "Bulk Edit Categories Bulk Edit Filters Bulk Edit Pricing Bulk Edit Marketplaces…" at bounding box center [783, 284] width 1452 height 75
click at [1111, 257] on div "Bulk Edit Categories Bulk Edit Filters Bulk Edit Pricing Bulk Edit Marketplaces…" at bounding box center [783, 284] width 1452 height 75
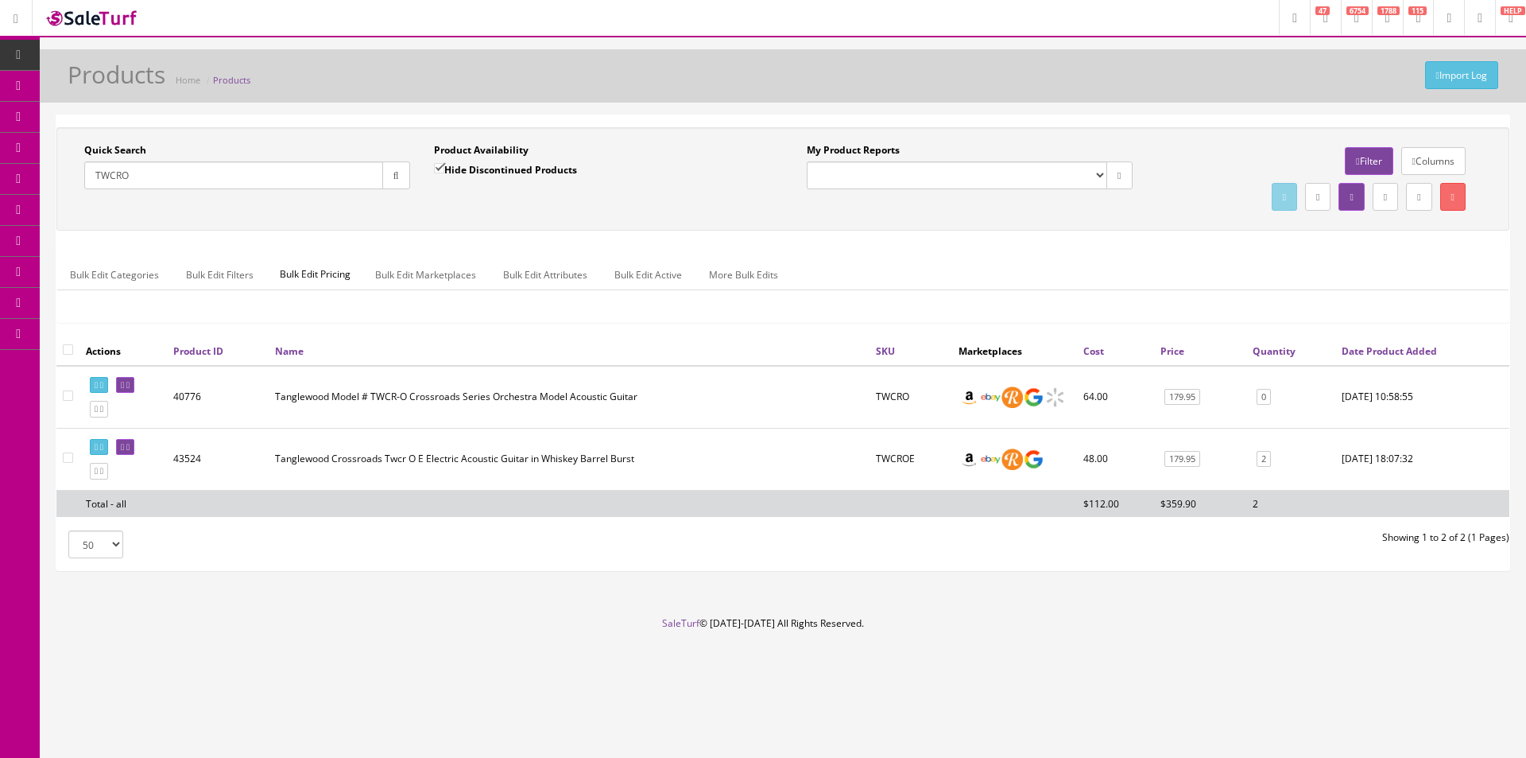
click at [1155, 270] on ul "Bulk Edit Categories Bulk Edit Filters Bulk Edit Pricing Bulk Edit Marketplaces…" at bounding box center [783, 274] width 1452 height 31
click at [1155, 269] on ul "Bulk Edit Categories Bulk Edit Filters Bulk Edit Pricing Bulk Edit Marketplaces…" at bounding box center [783, 274] width 1452 height 31
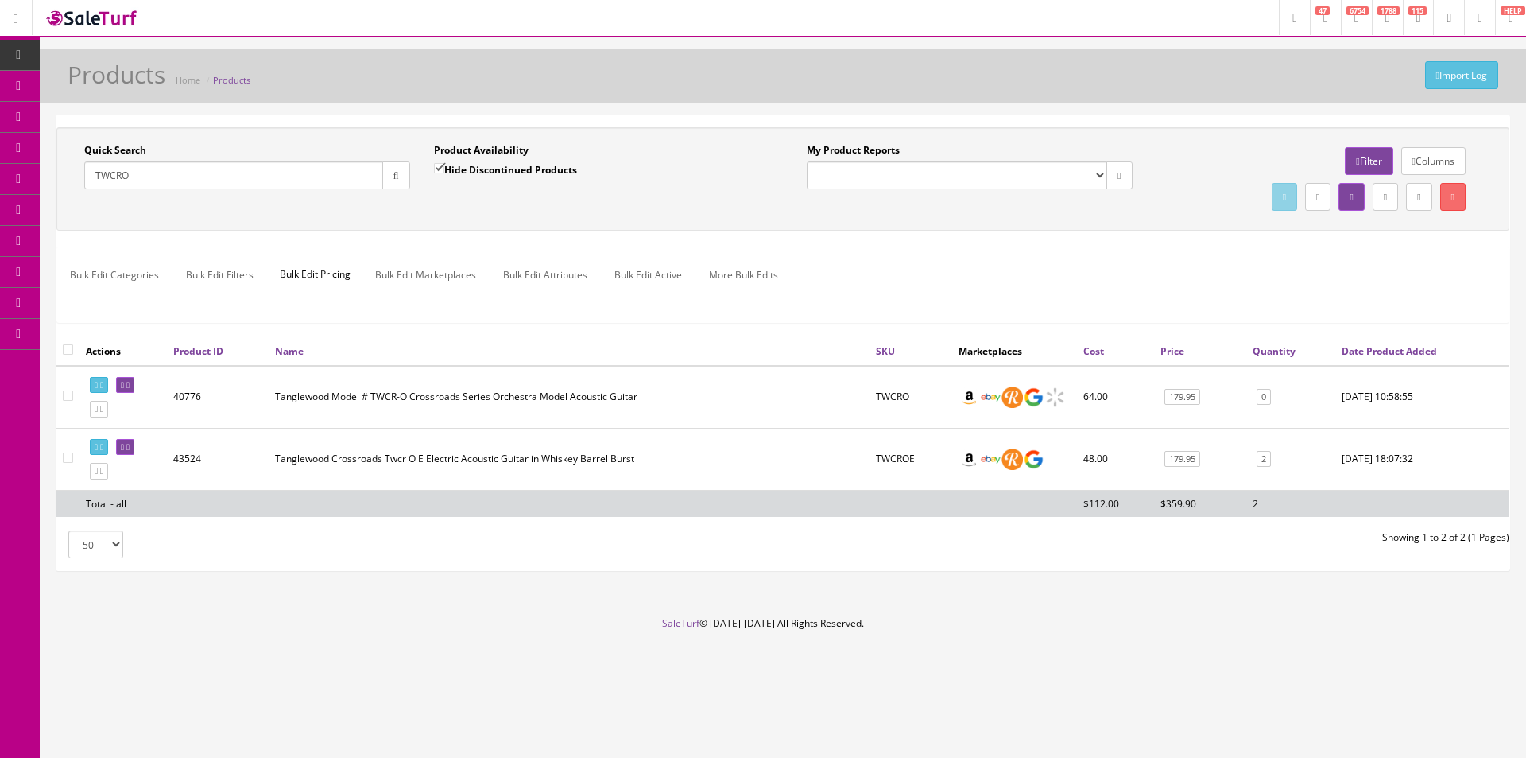
click at [1155, 269] on ul "Bulk Edit Categories Bulk Edit Filters Bulk Edit Pricing Bulk Edit Marketplaces…" at bounding box center [783, 274] width 1452 height 31
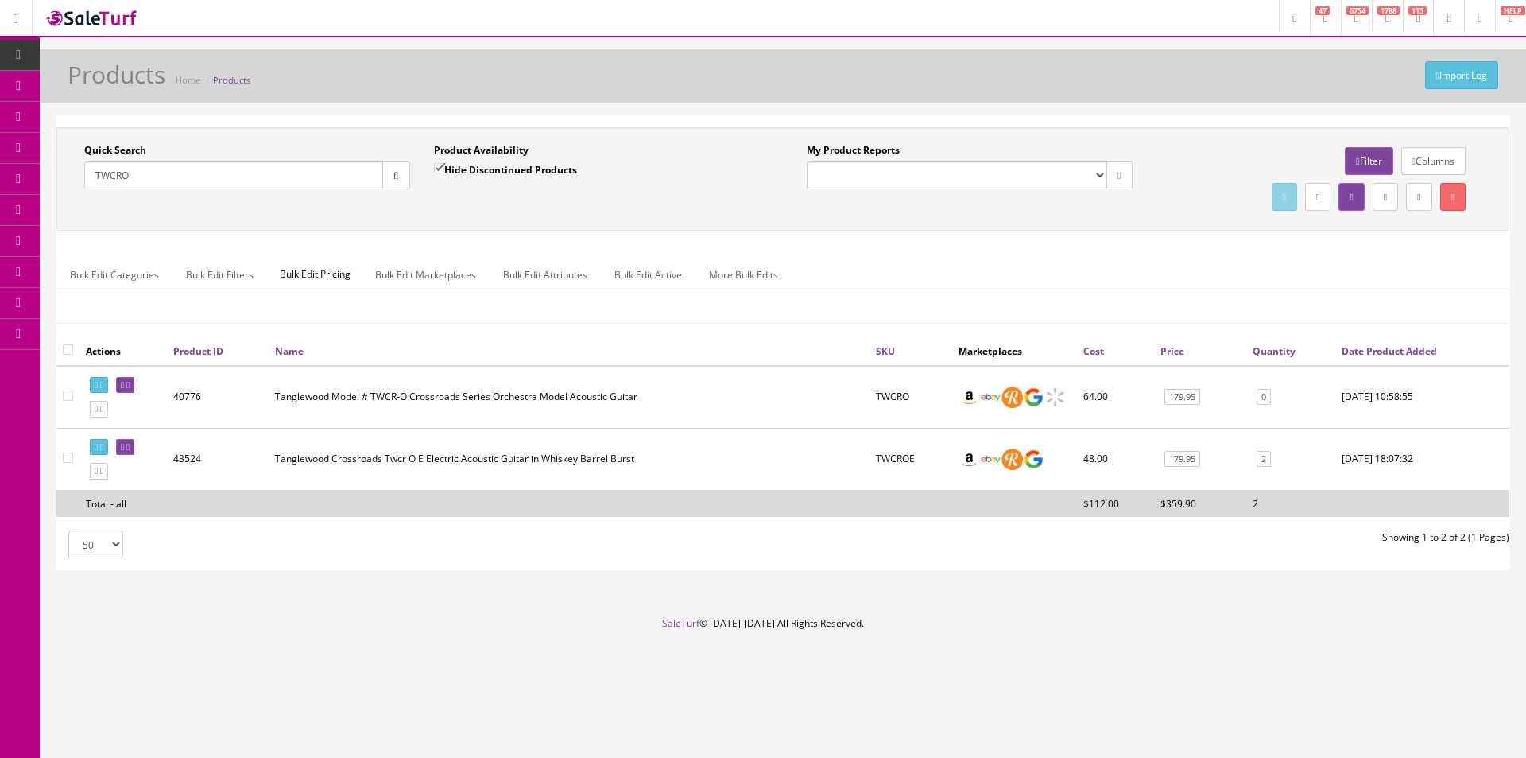
click at [1155, 269] on ul "Bulk Edit Categories Bulk Edit Filters Bulk Edit Pricing Bulk Edit Marketplaces…" at bounding box center [783, 274] width 1452 height 31
click at [152, 88] on link "Products" at bounding box center [123, 86] width 167 height 31
click at [202, 168] on input "Quick Search" at bounding box center [233, 175] width 299 height 28
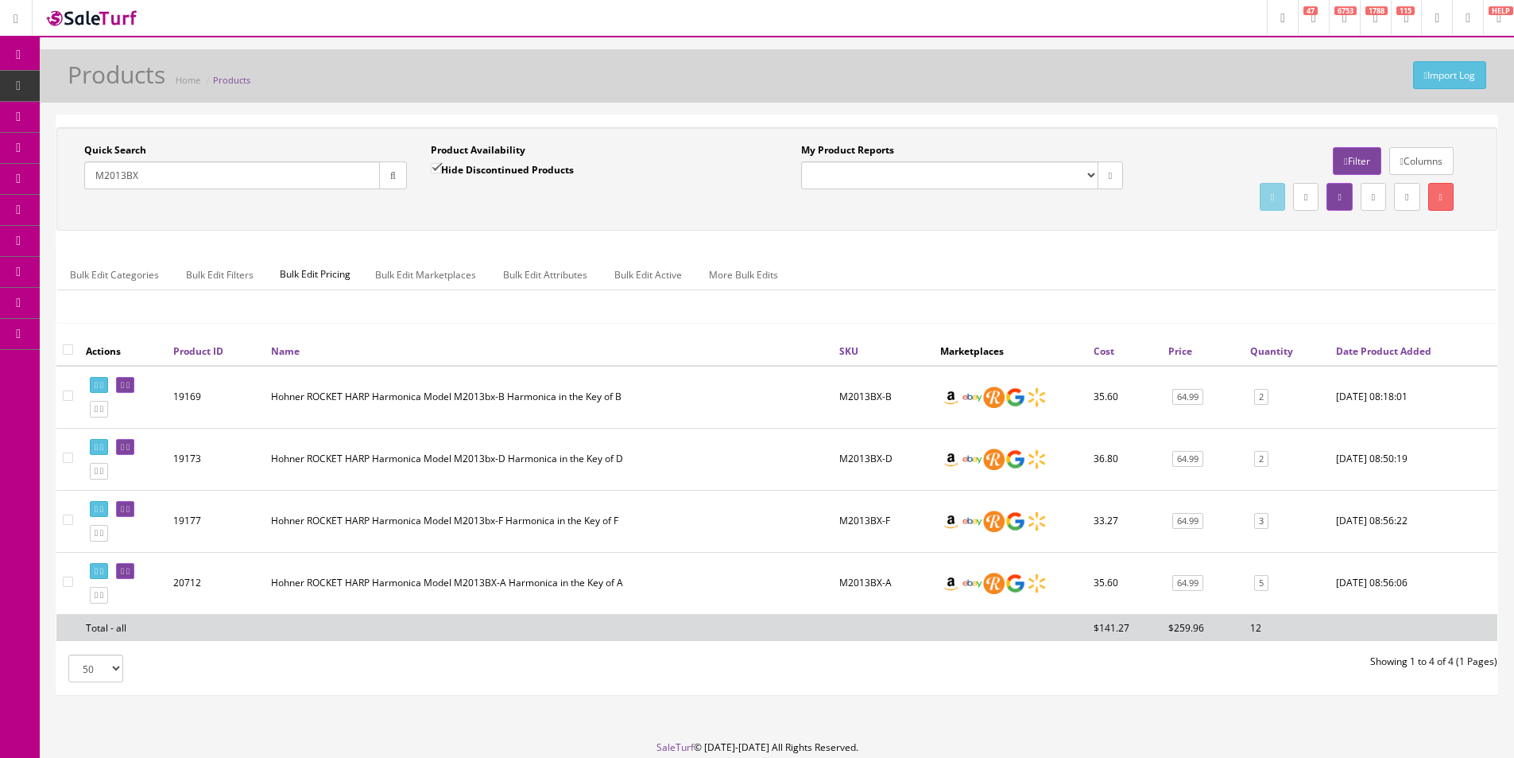
type input "M2013BX"
click at [474, 168] on label "Hide Discontinued Products" at bounding box center [502, 169] width 143 height 16
click at [441, 168] on input "Hide Discontinued Products" at bounding box center [436, 168] width 10 height 10
checkbox input "false"
click at [524, 207] on div "Quick Search M2013BX Date From Product Availability Hide Discontinued Products …" at bounding box center [776, 179] width 1433 height 72
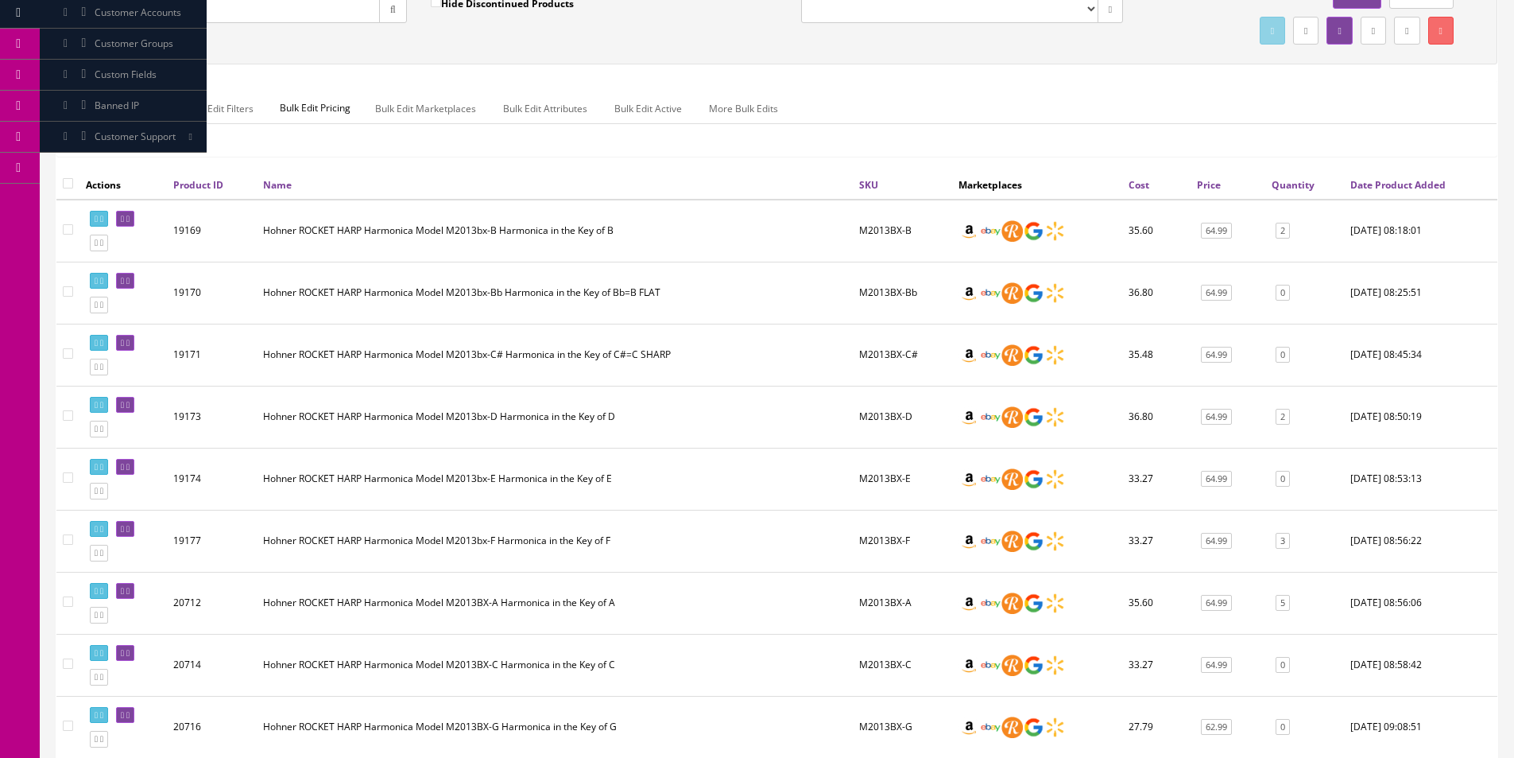
scroll to position [372, 0]
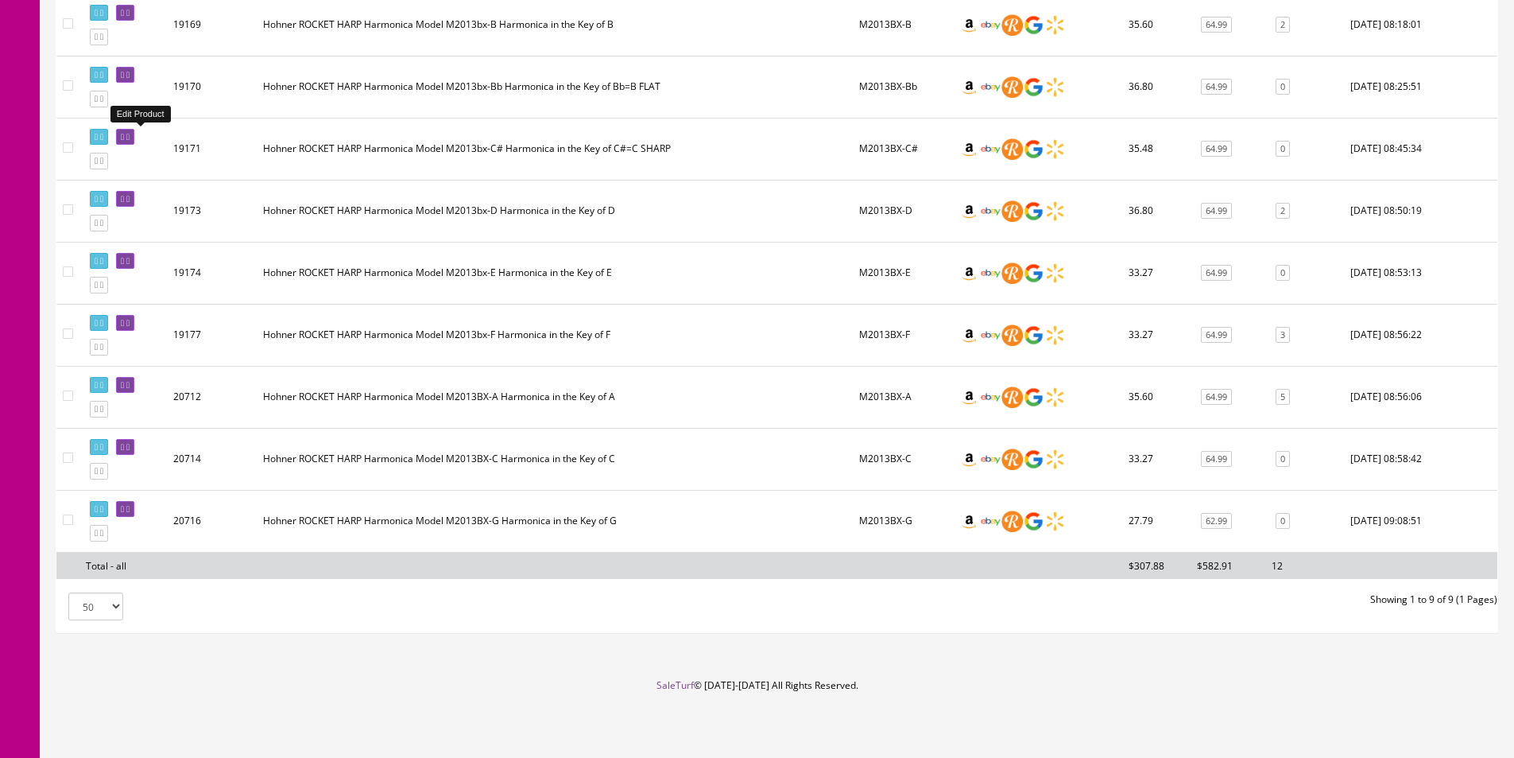
click at [130, 135] on icon at bounding box center [127, 137] width 3 height 9
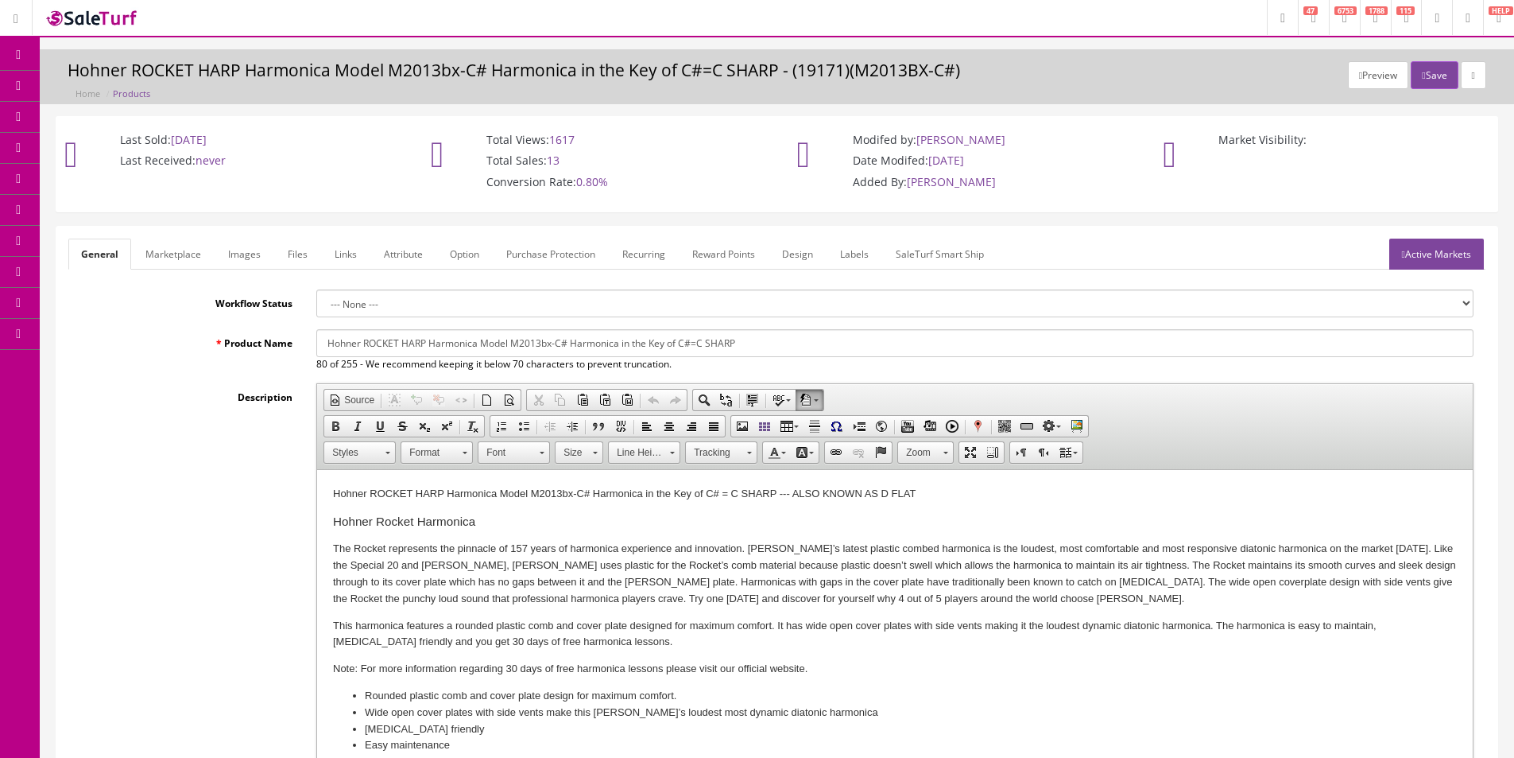
click at [59, 86] on link "Products" at bounding box center [123, 86] width 167 height 31
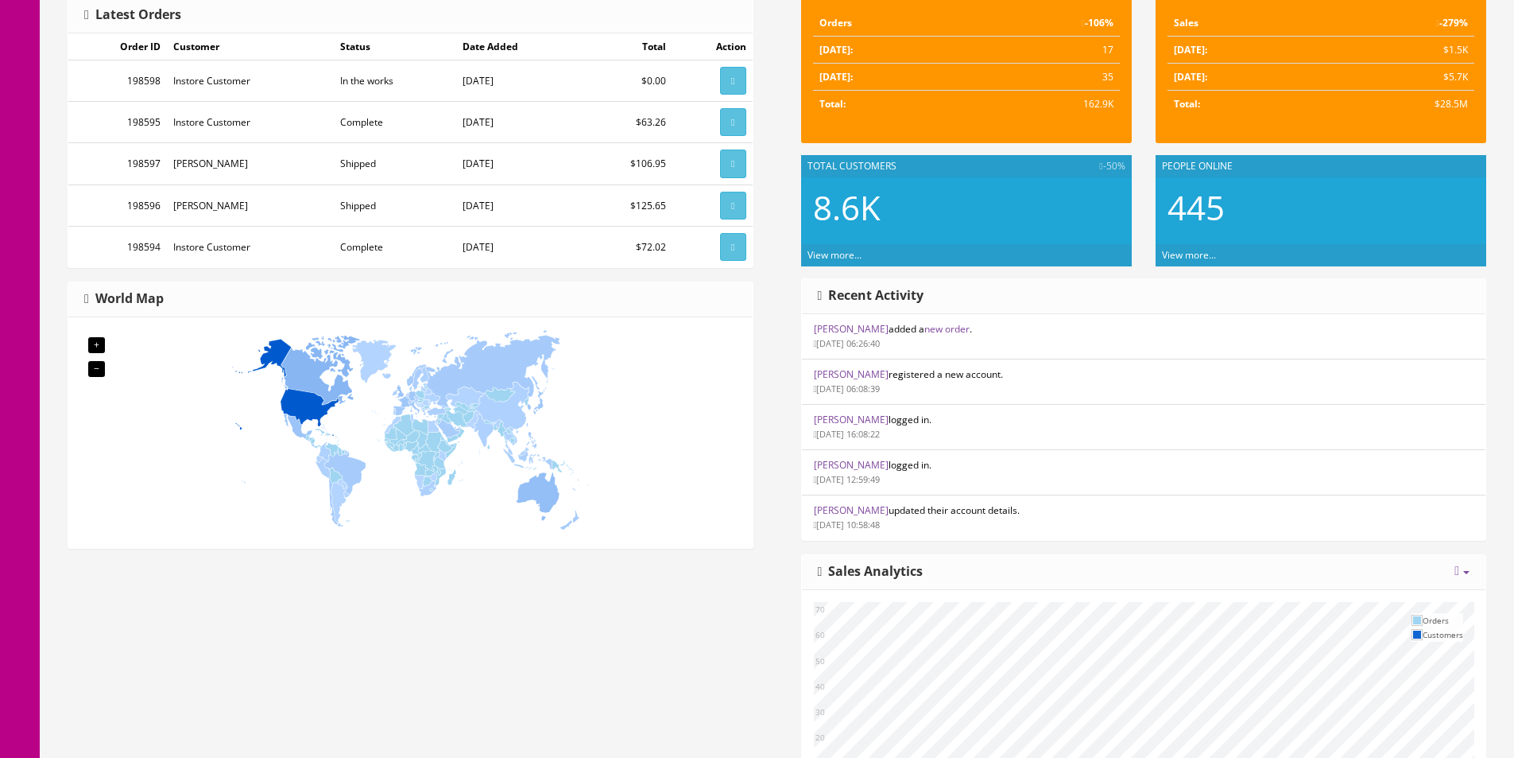
click at [1081, 380] on li "[PERSON_NAME] registered a new account. [DATE] 06:08:39" at bounding box center [1144, 382] width 684 height 46
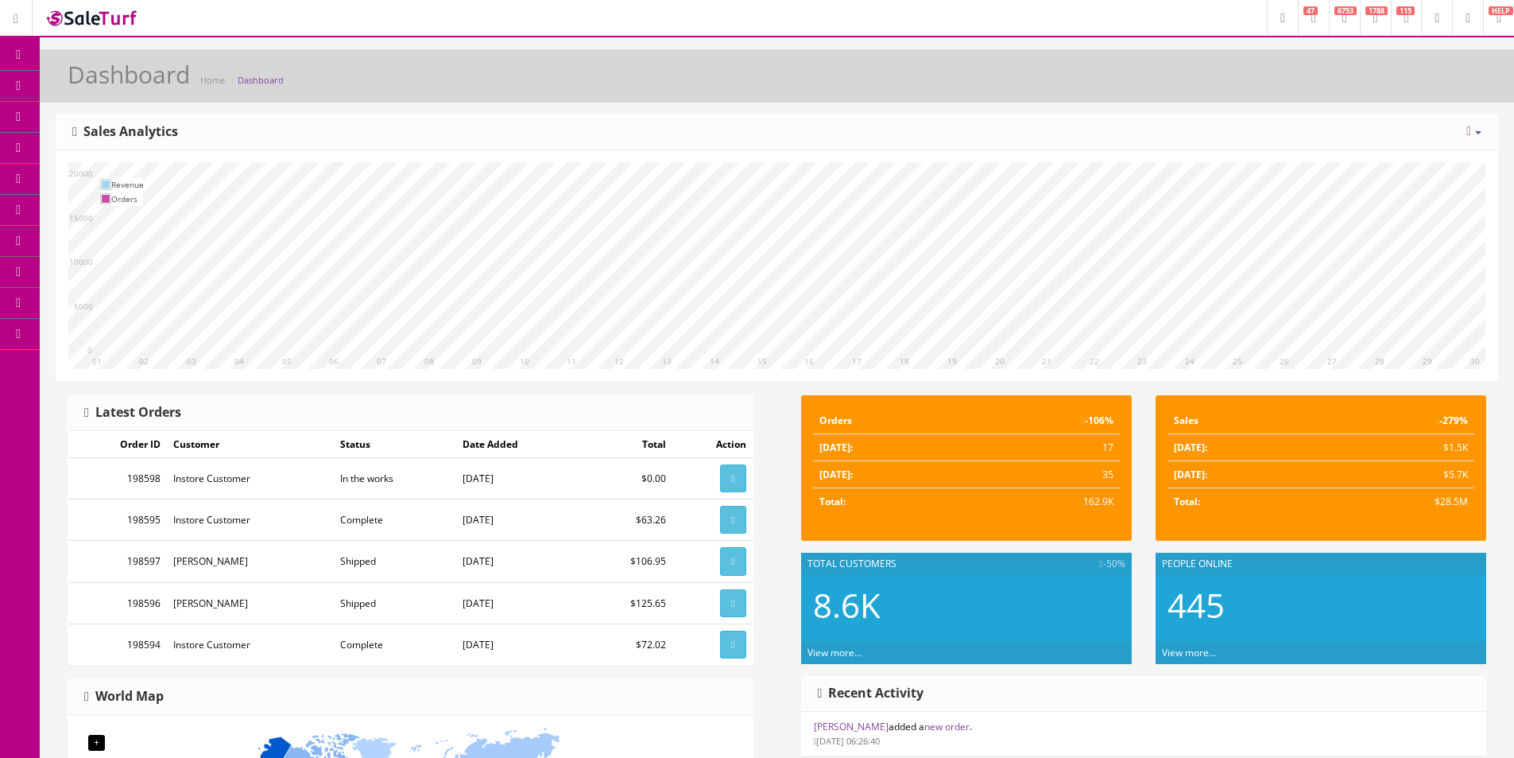
click at [92, 85] on icon at bounding box center [84, 85] width 17 height 13
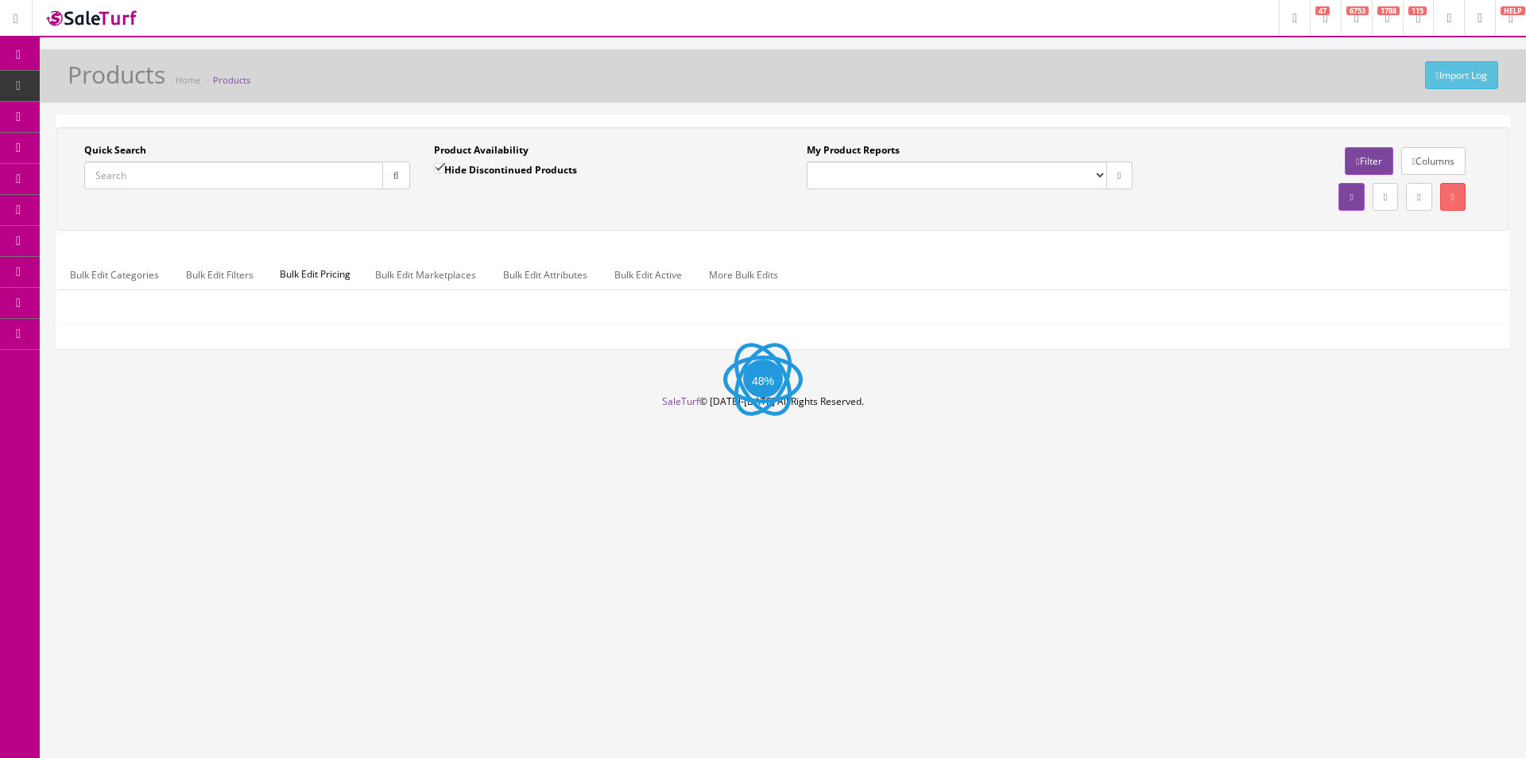
click at [273, 182] on input "Quick Search" at bounding box center [233, 175] width 299 height 28
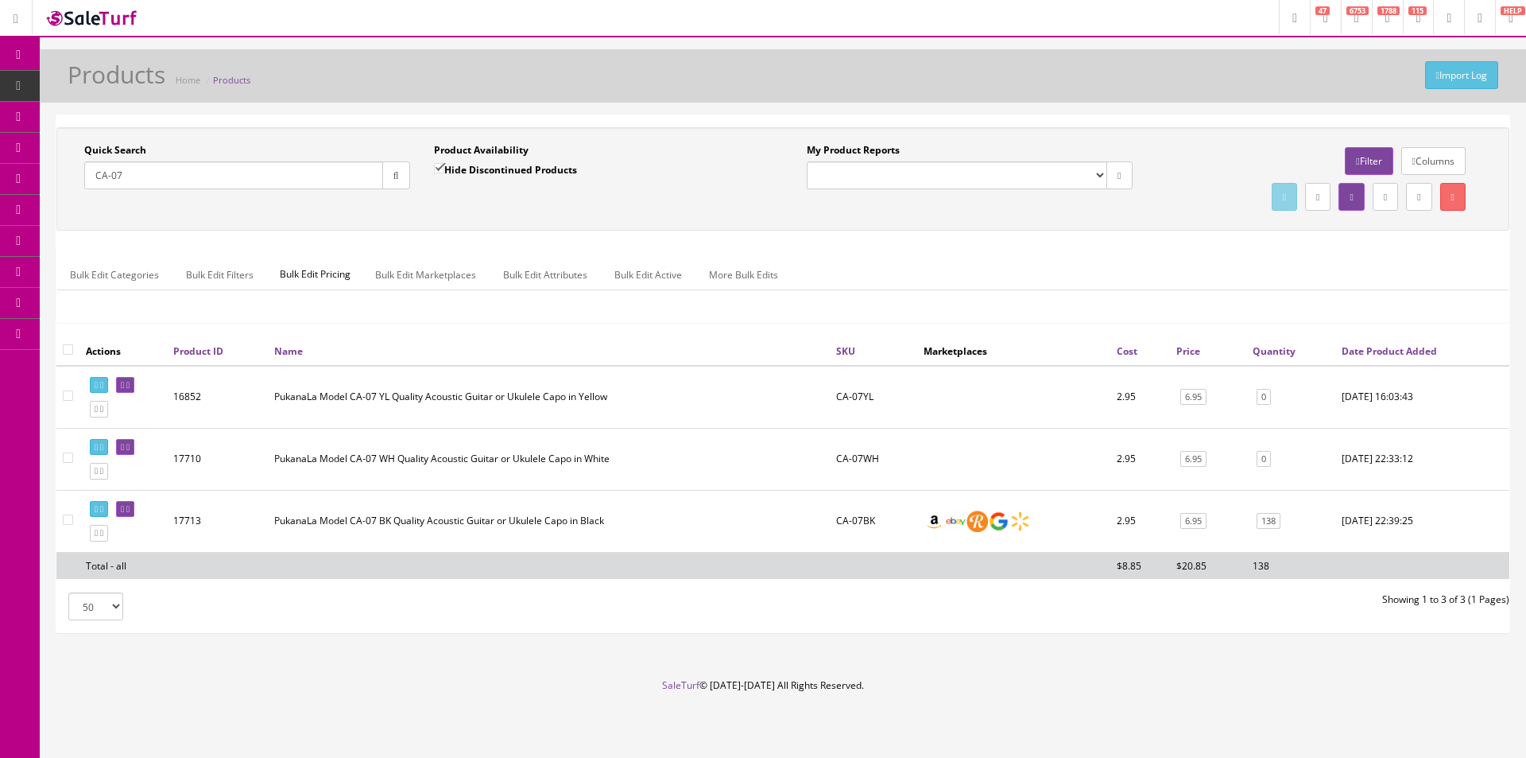
type input "CA-07"
click at [70, 346] on input "checkbox" at bounding box center [68, 349] width 10 height 10
checkbox input "true"
checkbox input"] "true"
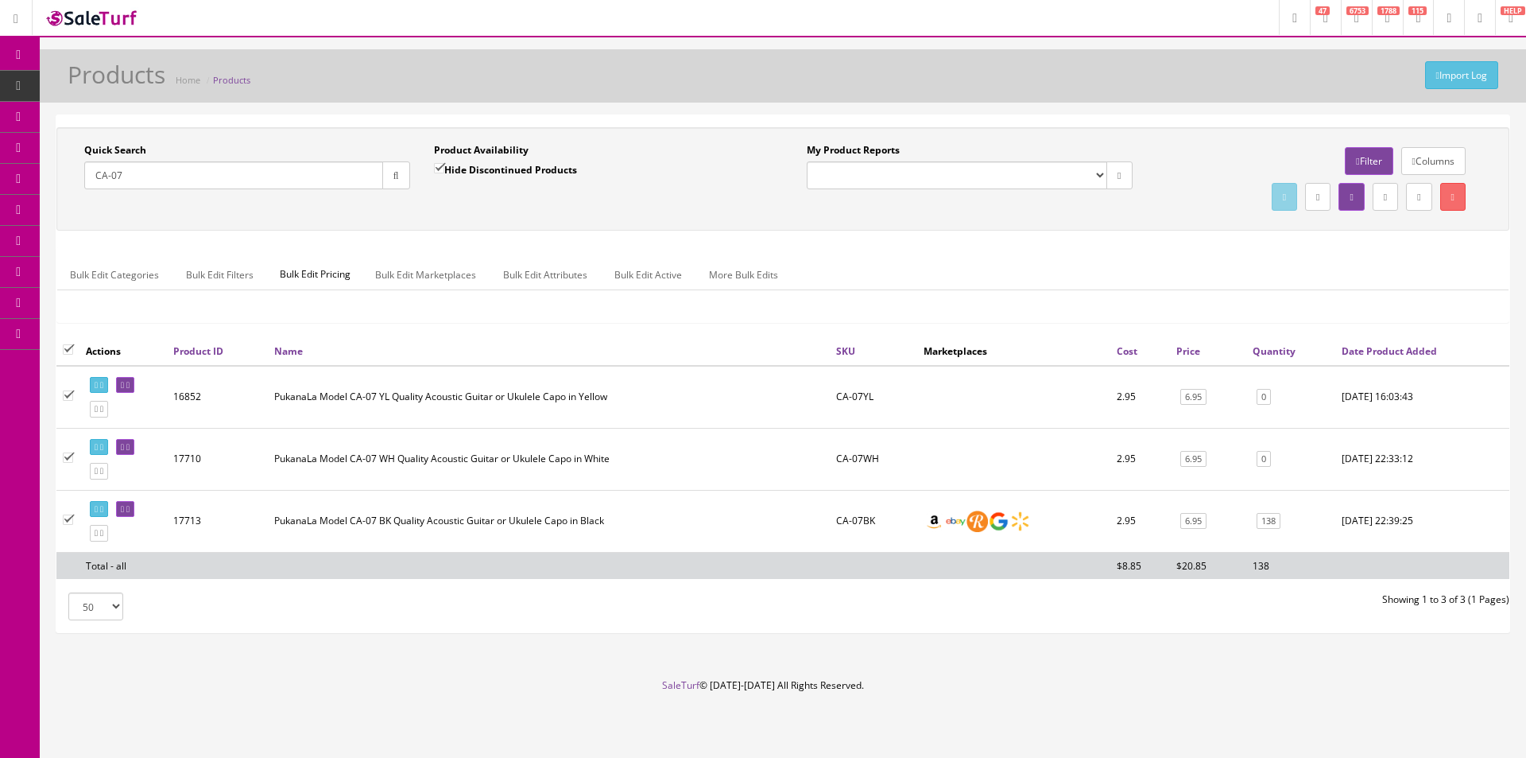
checkbox input"] "true"
click at [1452, 201] on icon at bounding box center [1453, 197] width 3 height 10
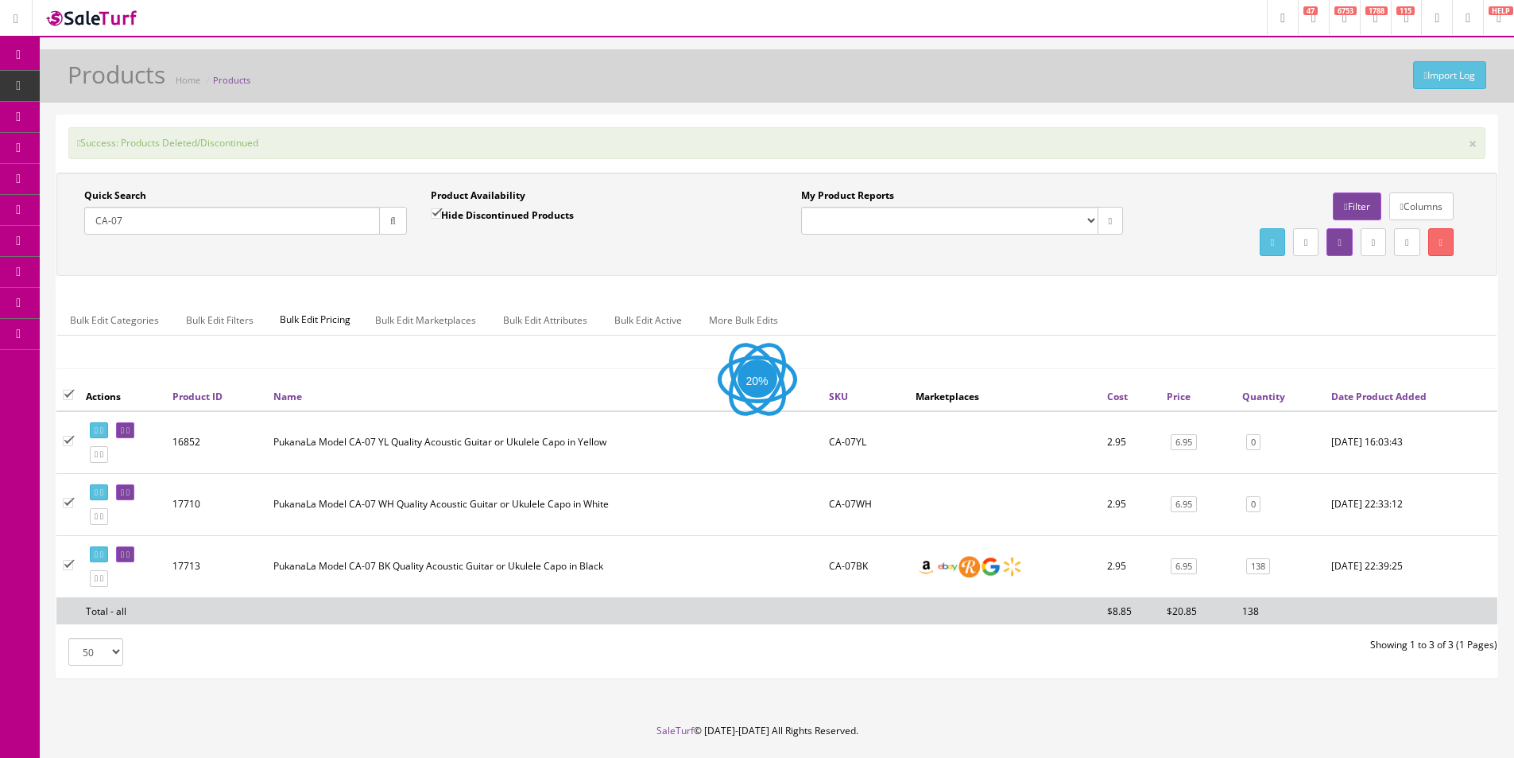
click at [1181, 285] on div "Quick Search CA-07 Date From Product Availability Hide Discontinued Products Da…" at bounding box center [776, 277] width 1441 height 209
click at [1179, 285] on div "Quick Search CA-07 Date From Product Availability Hide Discontinued Products Da…" at bounding box center [776, 277] width 1441 height 209
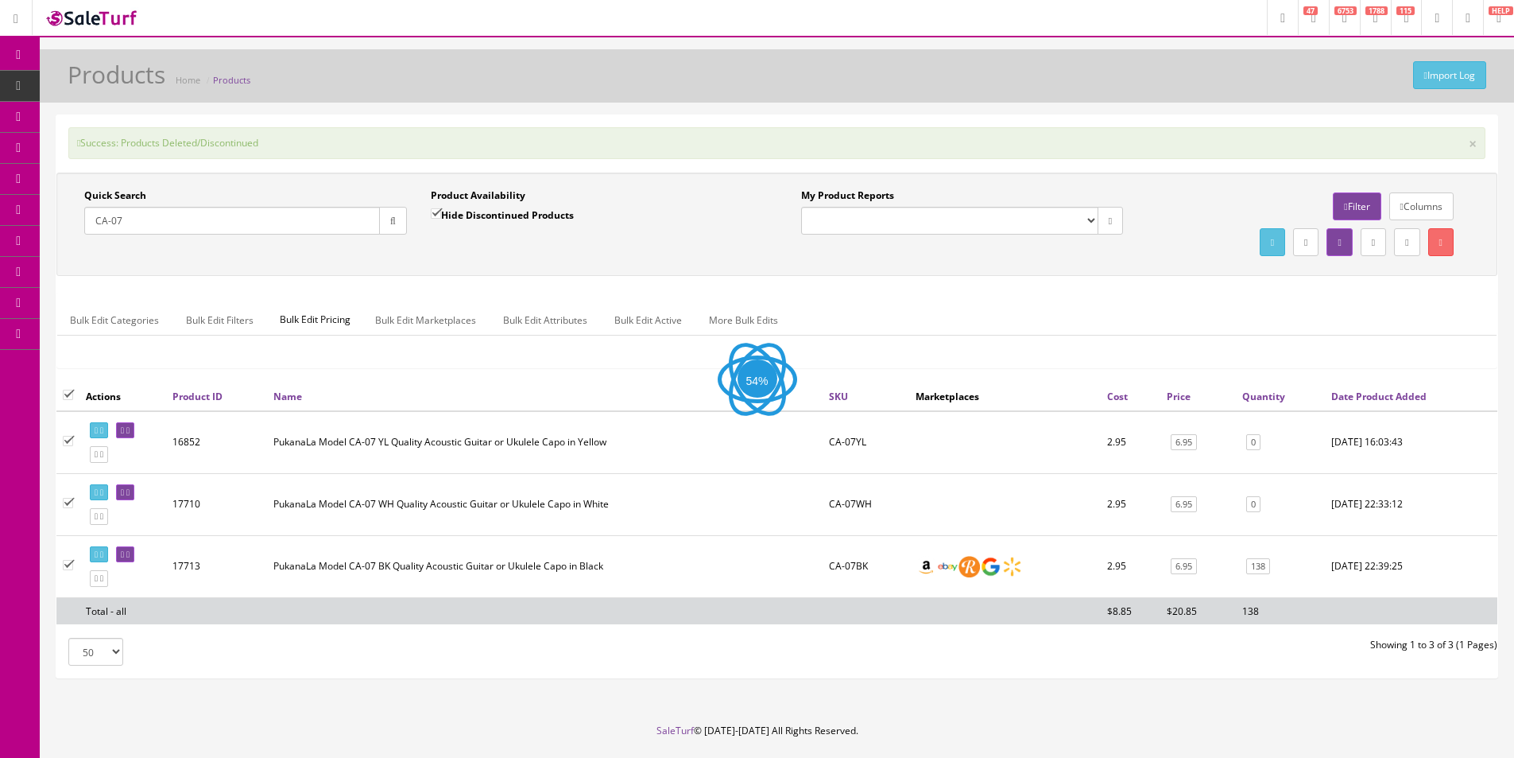
click at [1177, 284] on div "Quick Search CA-07 Date From Product Availability Hide Discontinued Products Da…" at bounding box center [776, 277] width 1441 height 209
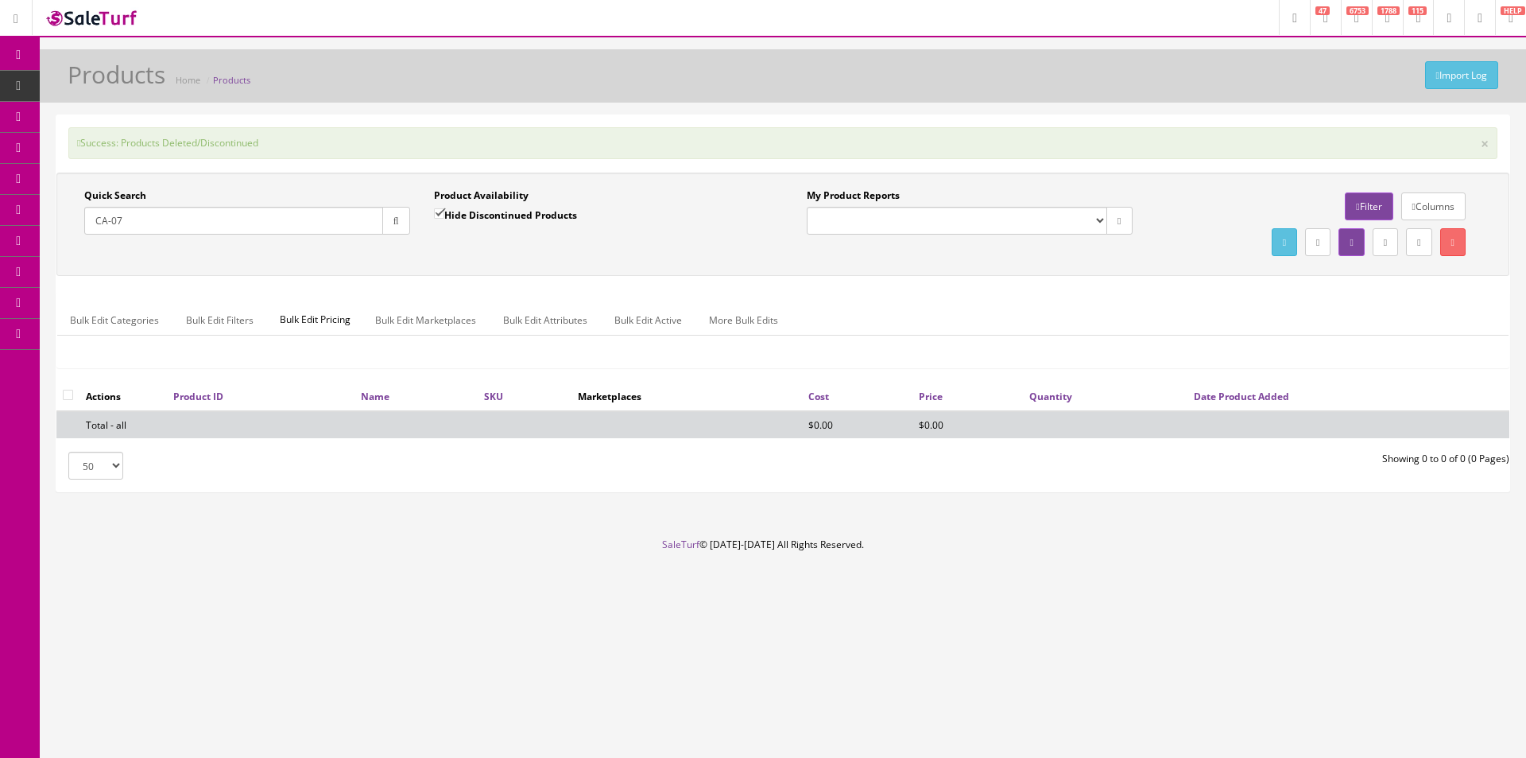
click at [184, 219] on input "CA-07" at bounding box center [233, 221] width 299 height 28
paste input "CRUSHBASS50"
click at [184, 218] on input "CA-CRUSHBASS50" at bounding box center [233, 221] width 299 height 28
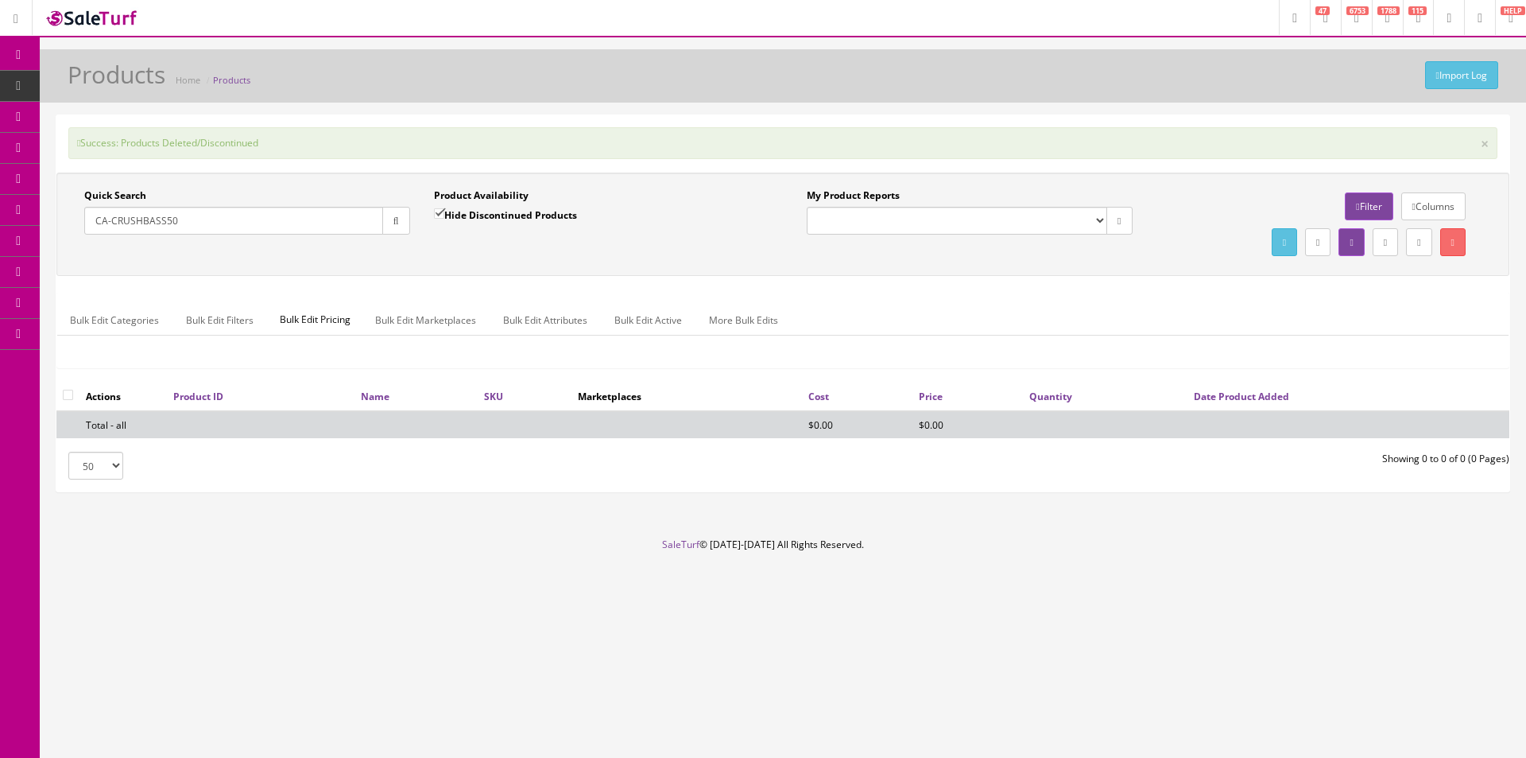
click at [184, 218] on input "CA-CRUSHBASS50" at bounding box center [233, 221] width 299 height 28
paste input "text"
type input "CRUSHBASS50"
click at [1138, 270] on div "Quick Search CRUSHBASS50 Date From Product Availability Hide Discontinued Produ…" at bounding box center [782, 224] width 1453 height 103
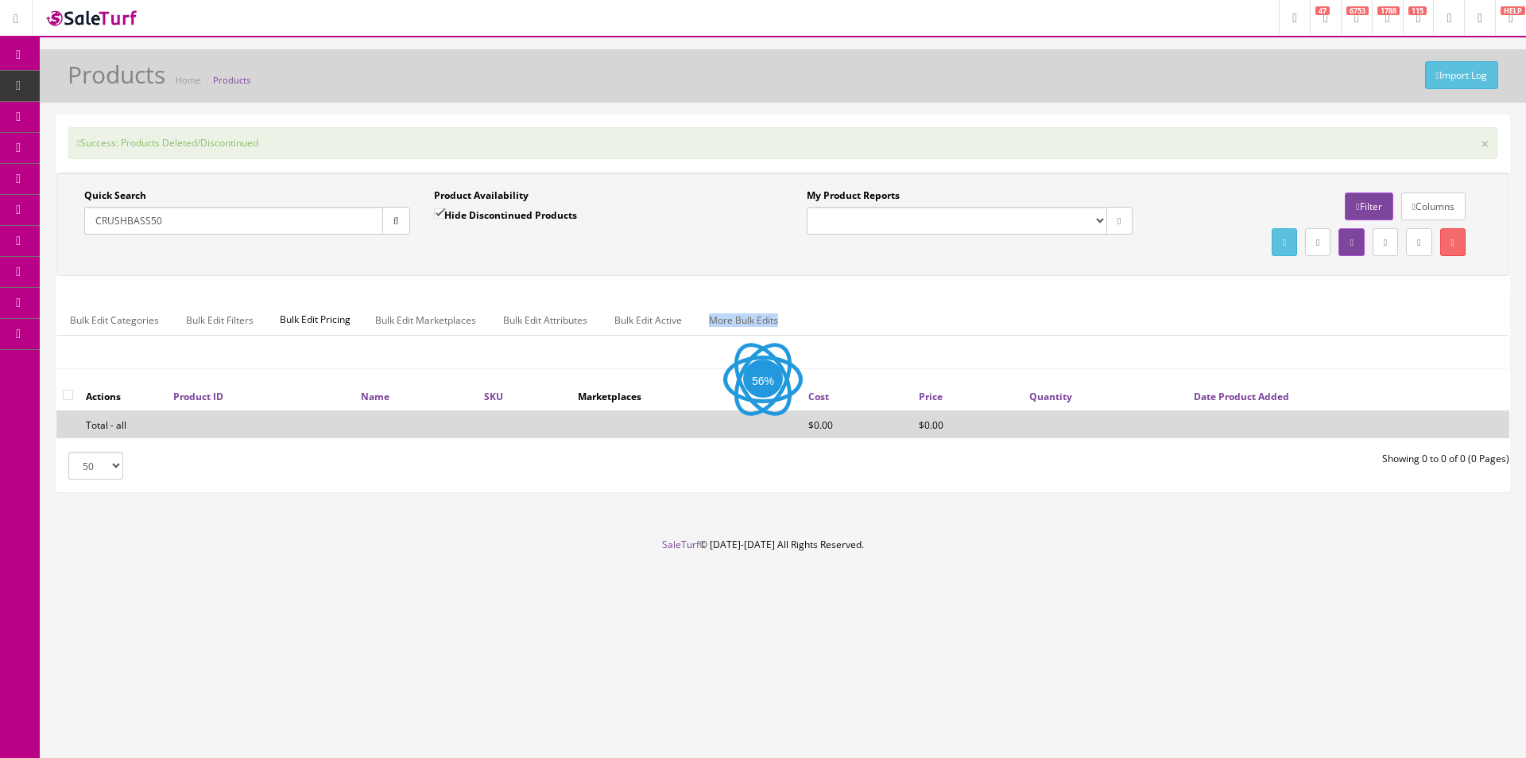
click at [1138, 304] on ul "Bulk Edit Categories Bulk Edit Filters Bulk Edit Pricing Bulk Edit Marketplaces…" at bounding box center [783, 319] width 1452 height 31
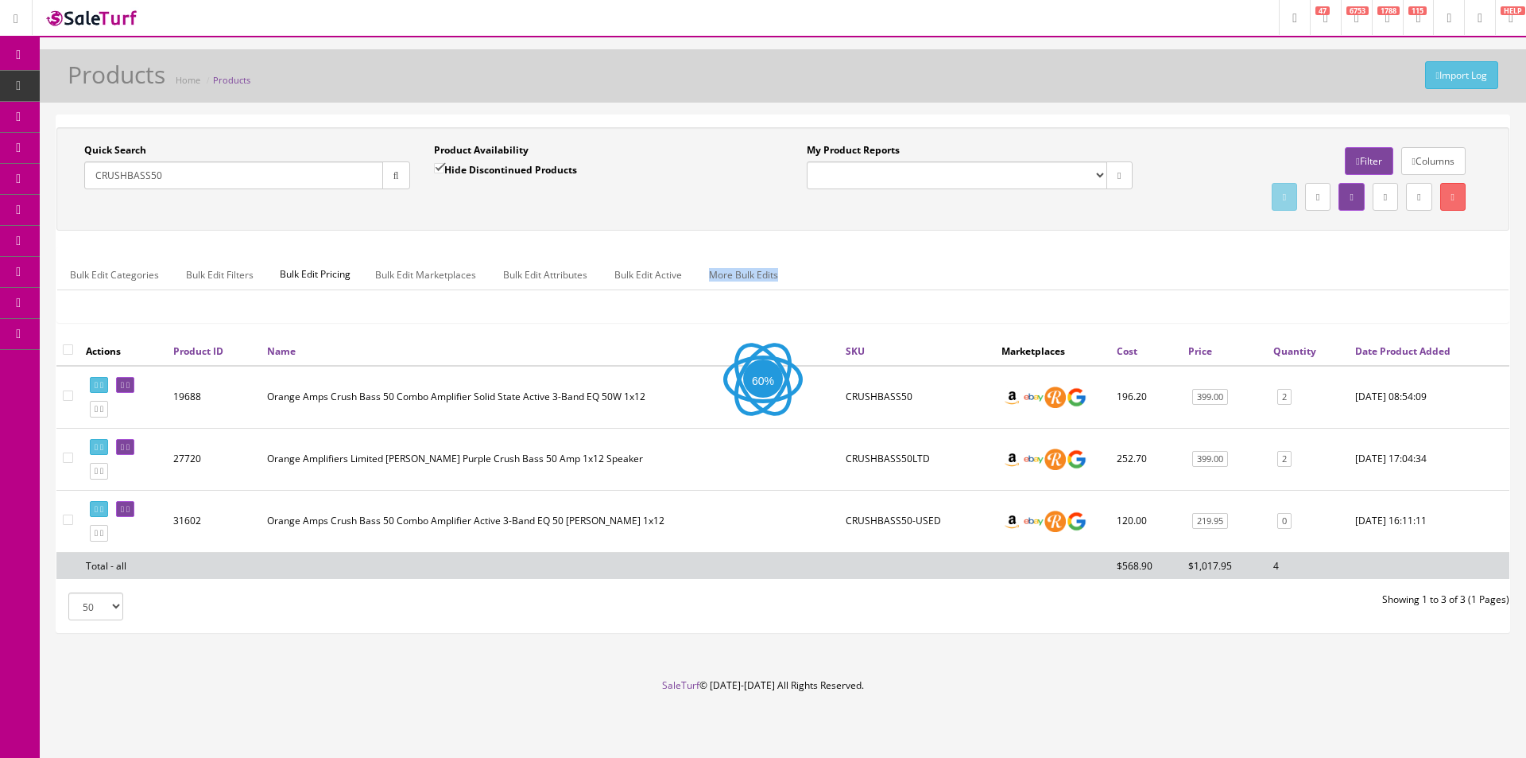
click at [1138, 270] on ul "Bulk Edit Categories Bulk Edit Filters Bulk Edit Pricing Bulk Edit Marketplaces…" at bounding box center [783, 274] width 1452 height 31
drag, startPoint x: 1138, startPoint y: 270, endPoint x: 1124, endPoint y: 260, distance: 17.0
click at [1130, 262] on ul "Bulk Edit Categories Bulk Edit Filters Bulk Edit Pricing Bulk Edit Marketplaces…" at bounding box center [783, 274] width 1452 height 31
